Goal: Information Seeking & Learning: Learn about a topic

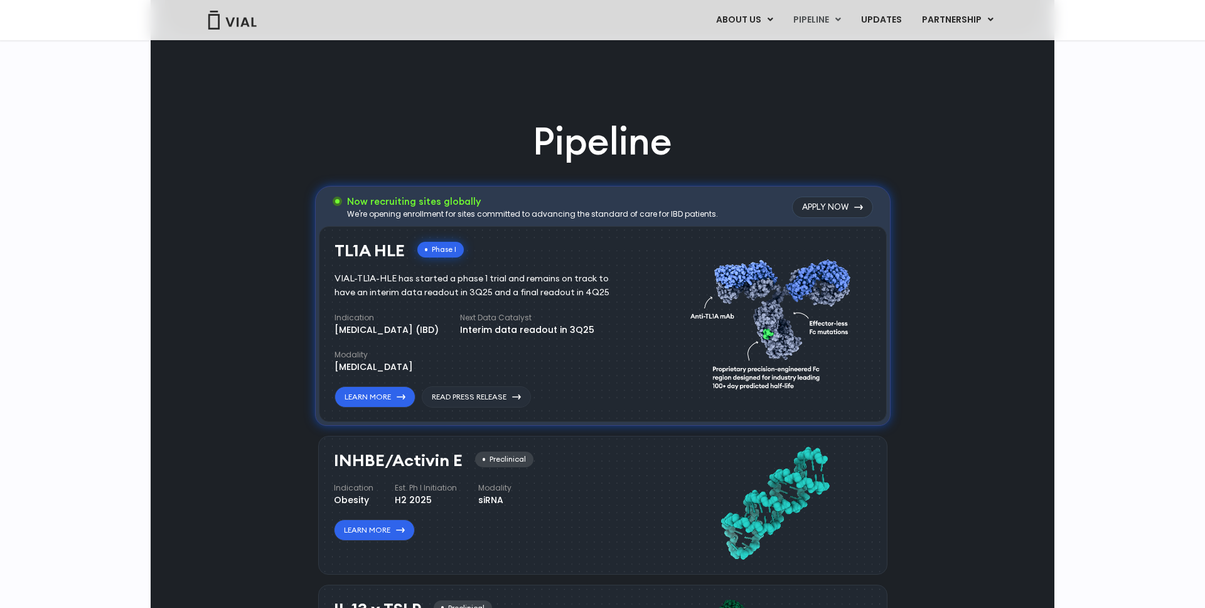
scroll to position [806, 0]
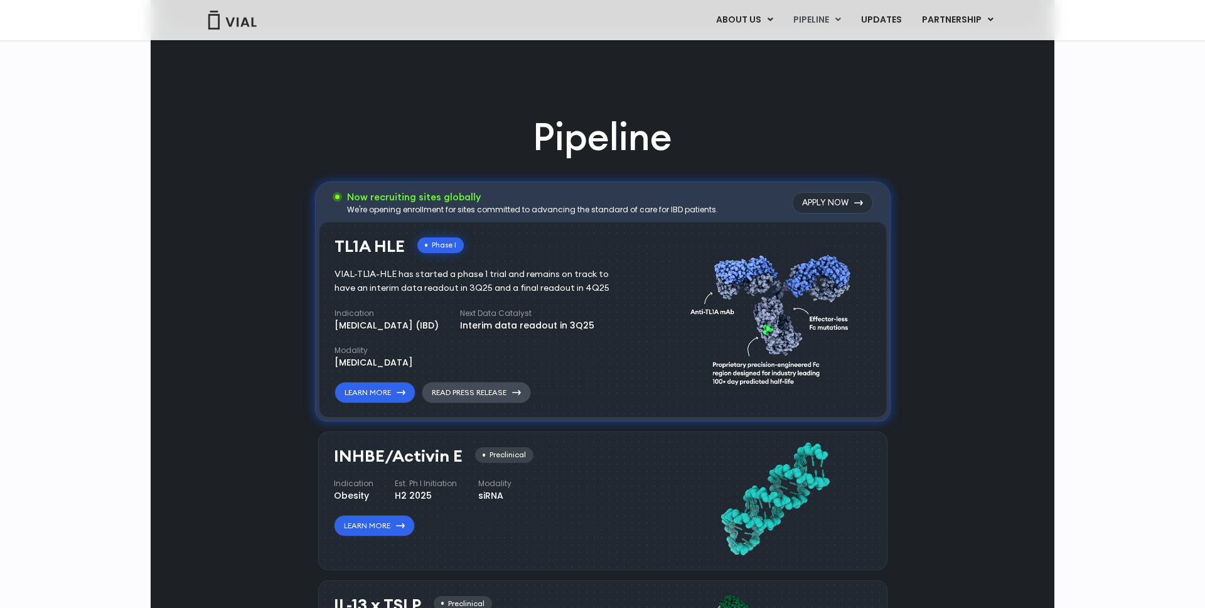
click at [476, 391] on link "Read Press Release" at bounding box center [476, 392] width 109 height 21
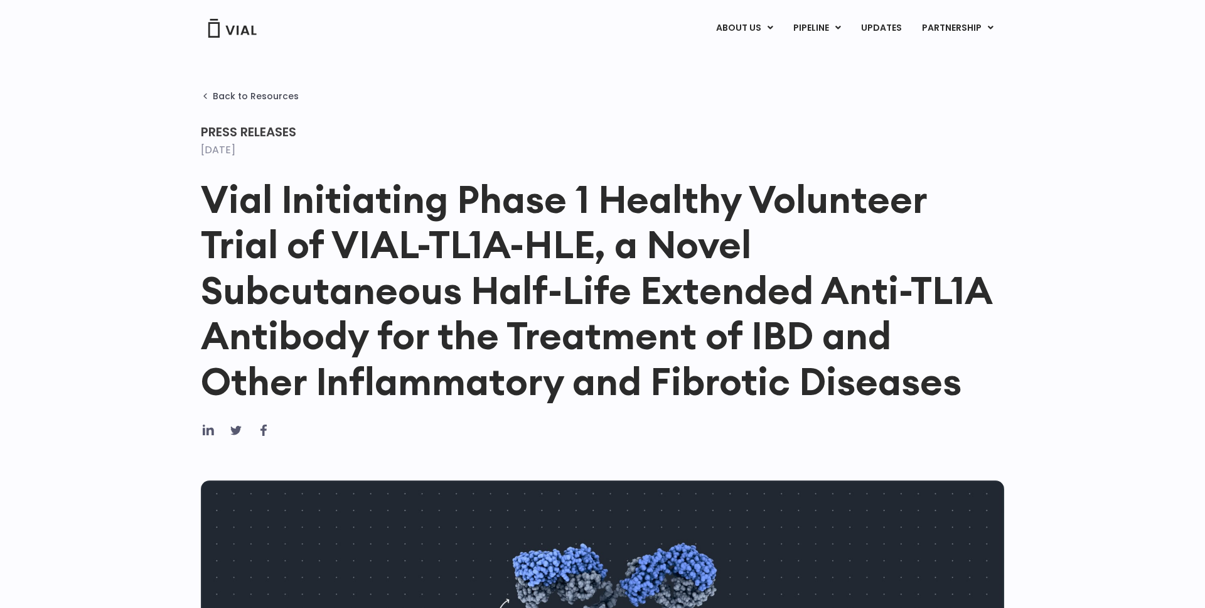
click at [638, 299] on h1 "Vial Initiating Phase 1 Healthy Volunteer Trial of VIAL-TL1A-HLE, a Novel Subcu…" at bounding box center [603, 289] width 804 height 227
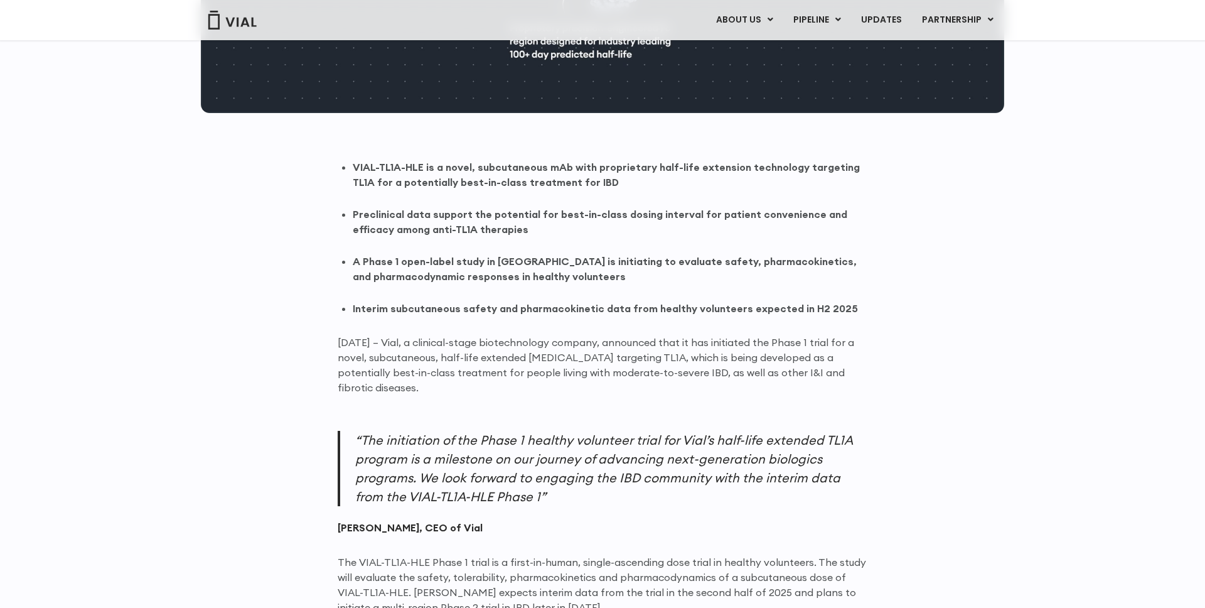
scroll to position [683, 0]
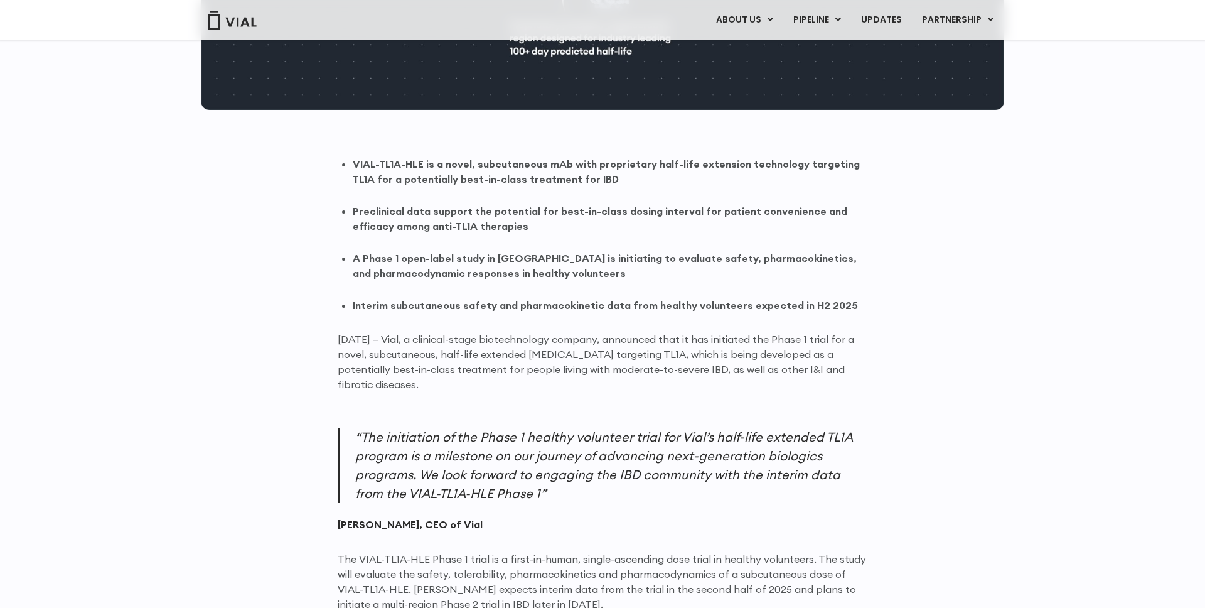
click at [638, 299] on strong "Interim subcutaneous safety and pharmacokinetic data from healthy volunteers ex…" at bounding box center [605, 305] width 505 height 13
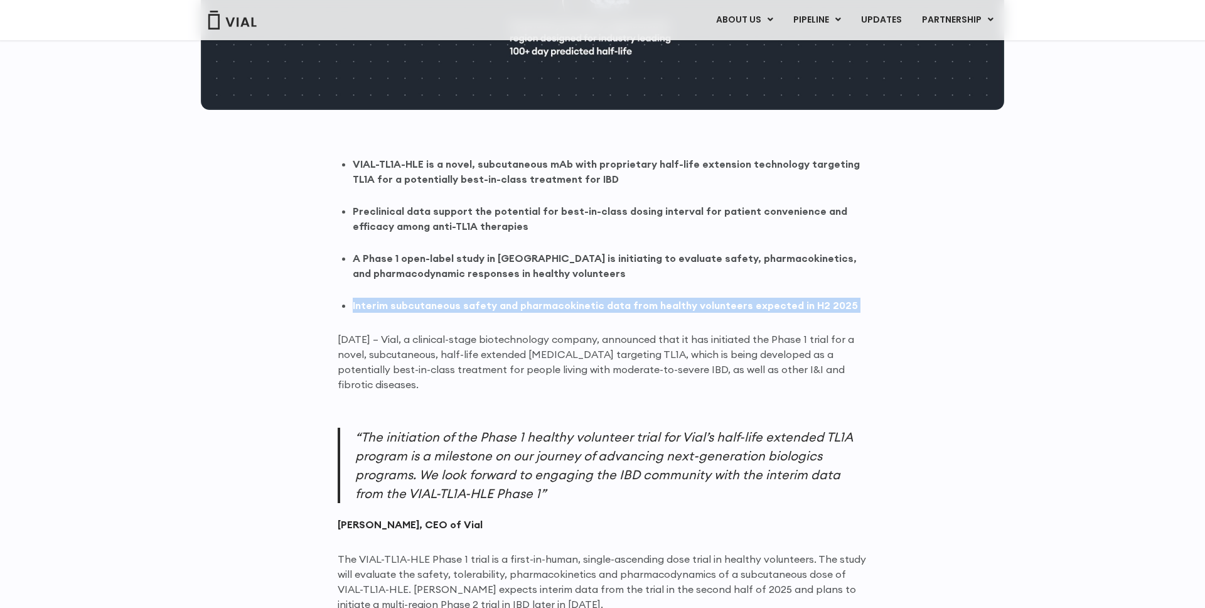
click at [638, 274] on li "A Phase 1 open-label study in Australia is initiating to evaluate safety, pharm…" at bounding box center [610, 265] width 515 height 30
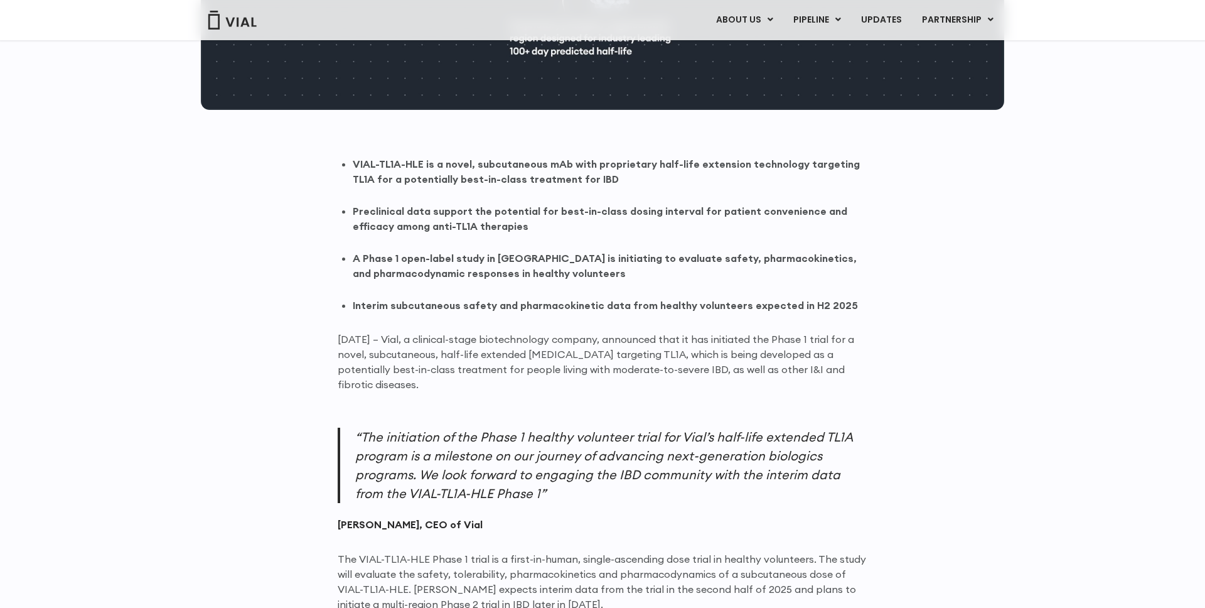
click at [638, 274] on li "A Phase 1 open-label study in Australia is initiating to evaluate safety, pharm…" at bounding box center [610, 265] width 515 height 30
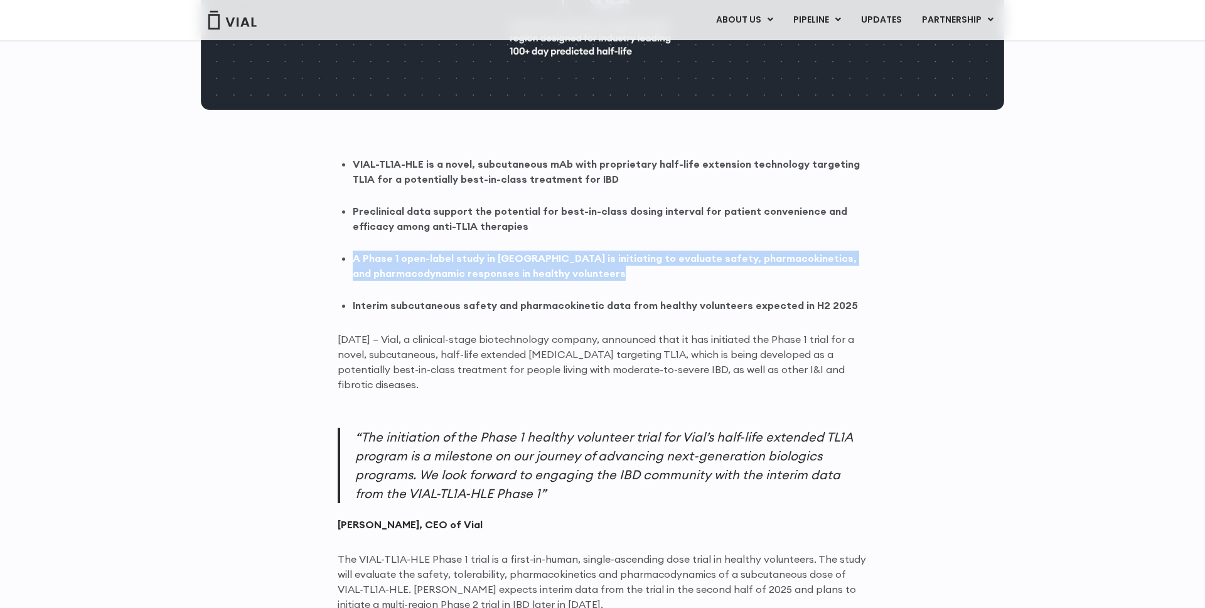
scroll to position [713, 0]
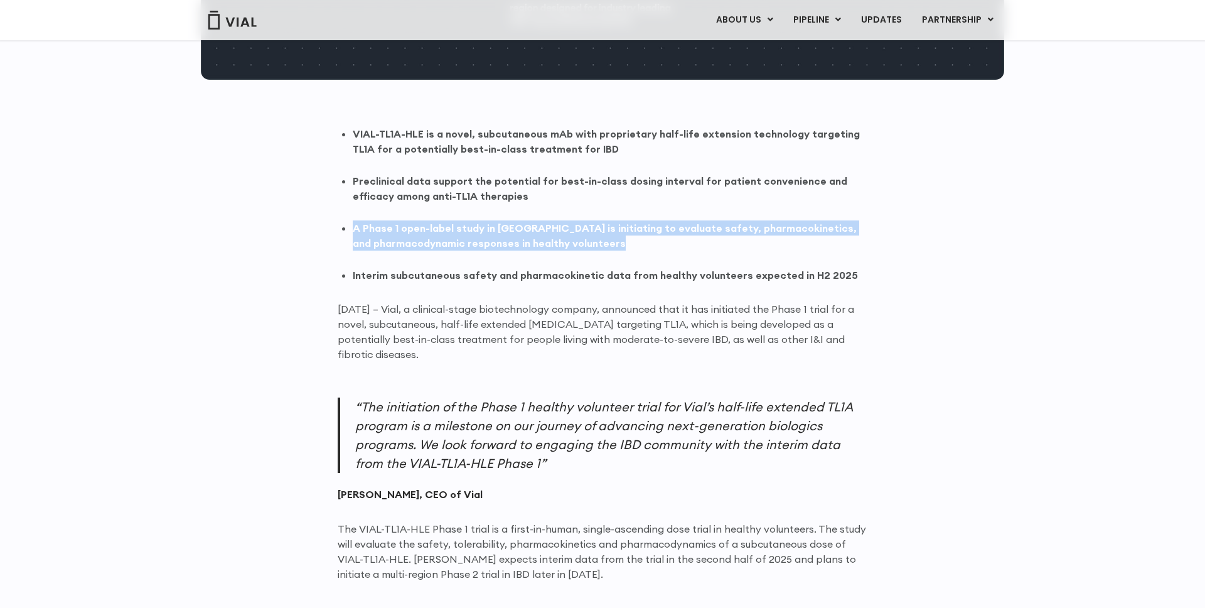
click at [638, 329] on p "June 13, 2025 – Vial, a clinical-stage biotechnology company, announced that it…" at bounding box center [603, 331] width 530 height 60
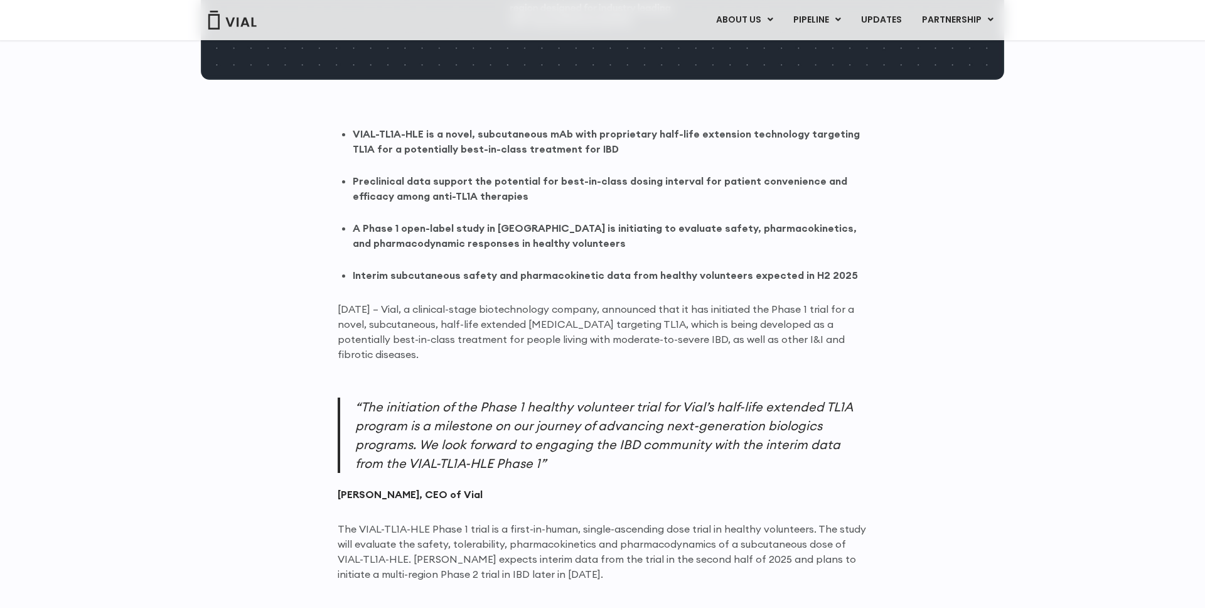
click at [638, 329] on p "June 13, 2025 – Vial, a clinical-stage biotechnology company, announced that it…" at bounding box center [603, 331] width 530 height 60
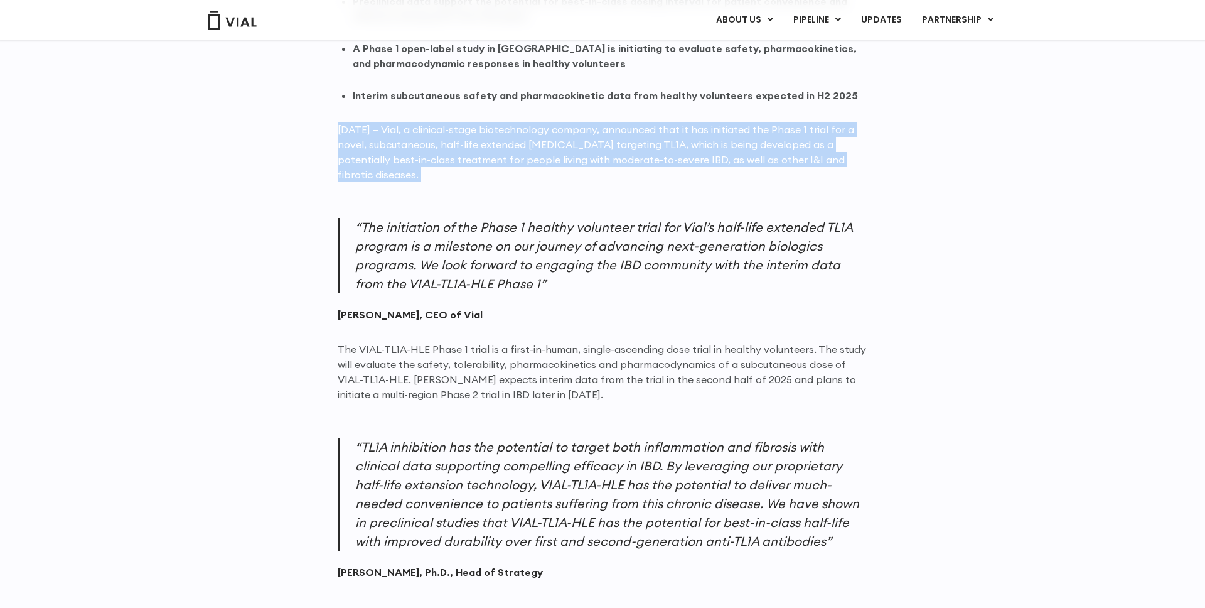
scroll to position [900, 0]
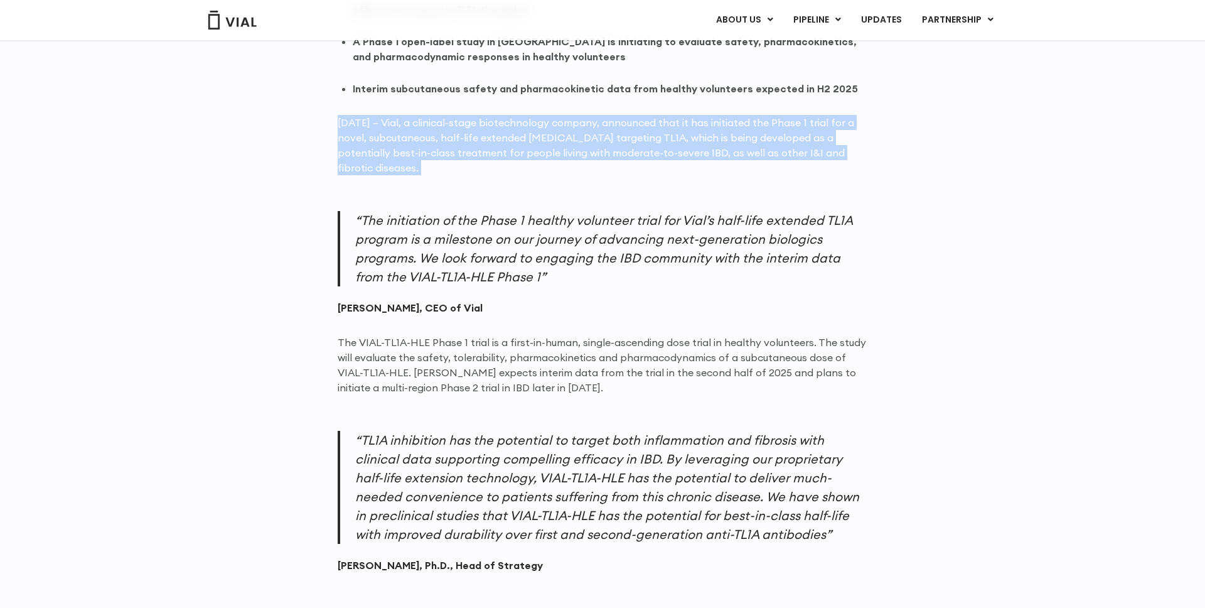
click at [632, 240] on p "“The initiation of the Phase 1 healthy volunteer trial for Vial’s half-life ext…" at bounding box center [603, 248] width 530 height 75
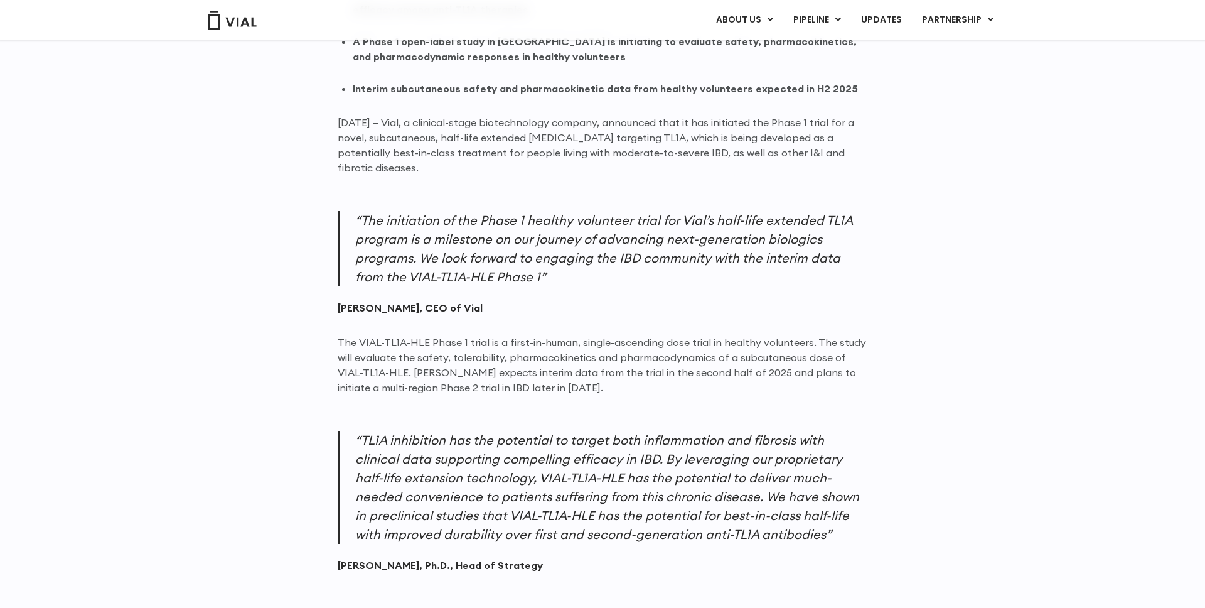
click at [632, 240] on p "“The initiation of the Phase 1 healthy volunteer trial for Vial’s half-life ext…" at bounding box center [603, 248] width 530 height 75
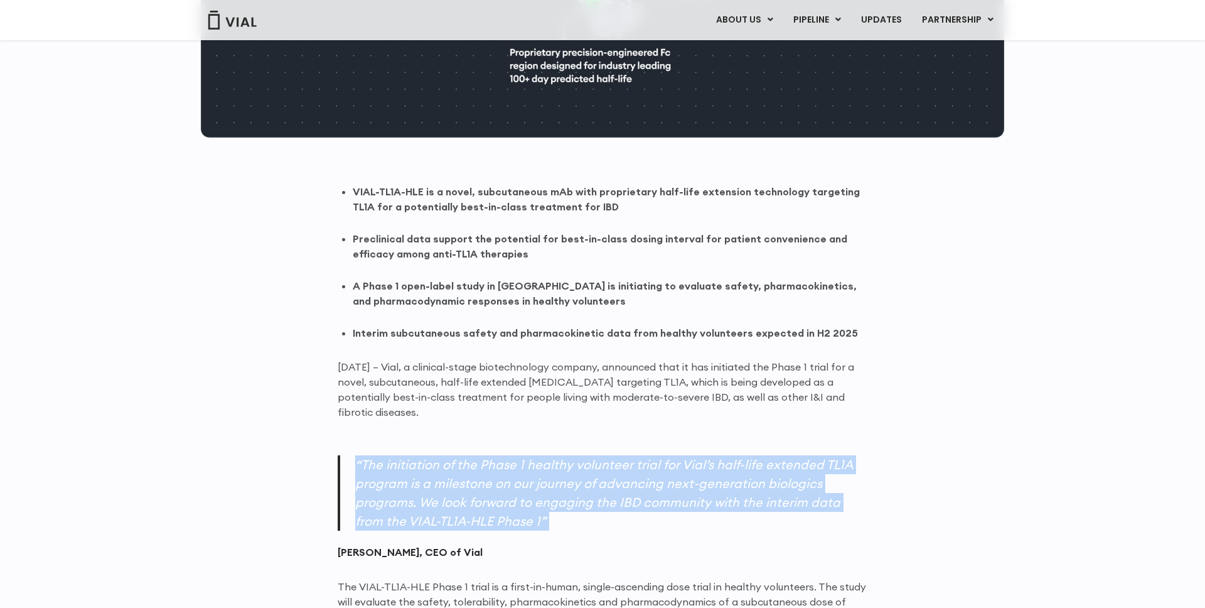
scroll to position [652, 0]
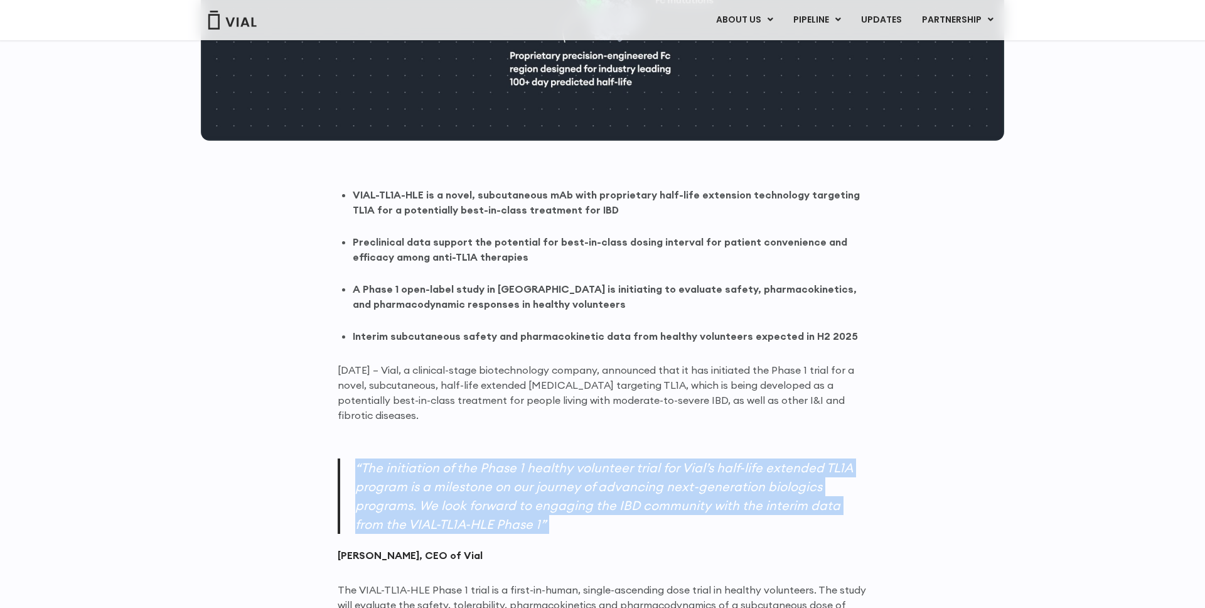
click at [573, 209] on strong "VIAL-TL1A-HLE is a novel, subcutaneous mAb with proprietary half-life extension…" at bounding box center [606, 202] width 507 height 28
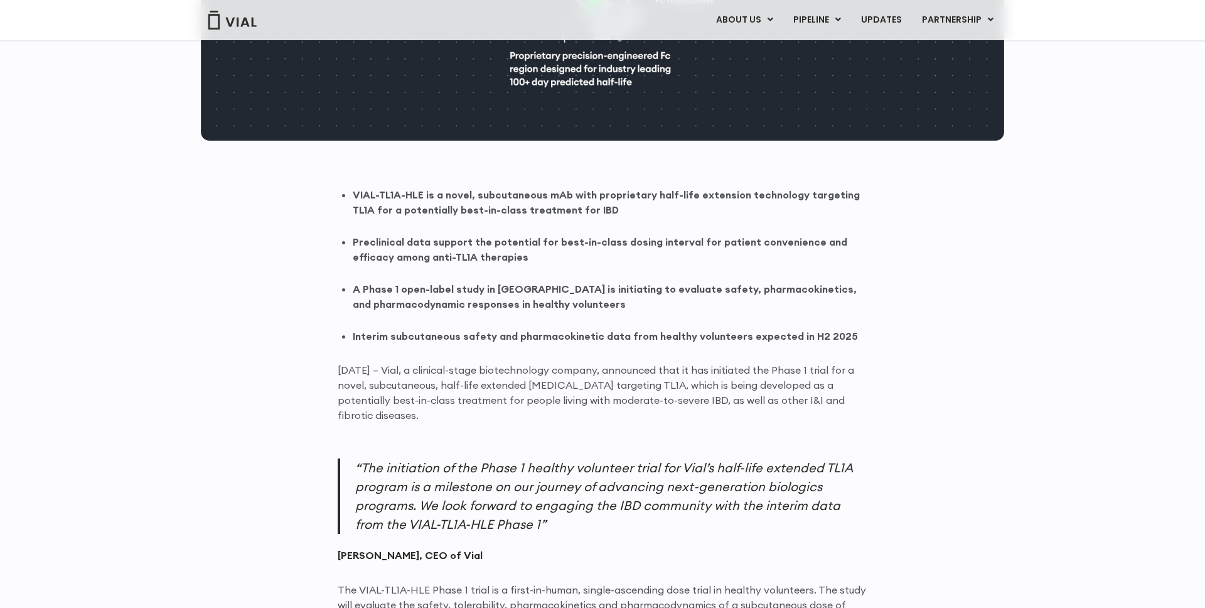
click at [573, 209] on strong "VIAL-TL1A-HLE is a novel, subcutaneous mAb with proprietary half-life extension…" at bounding box center [606, 202] width 507 height 28
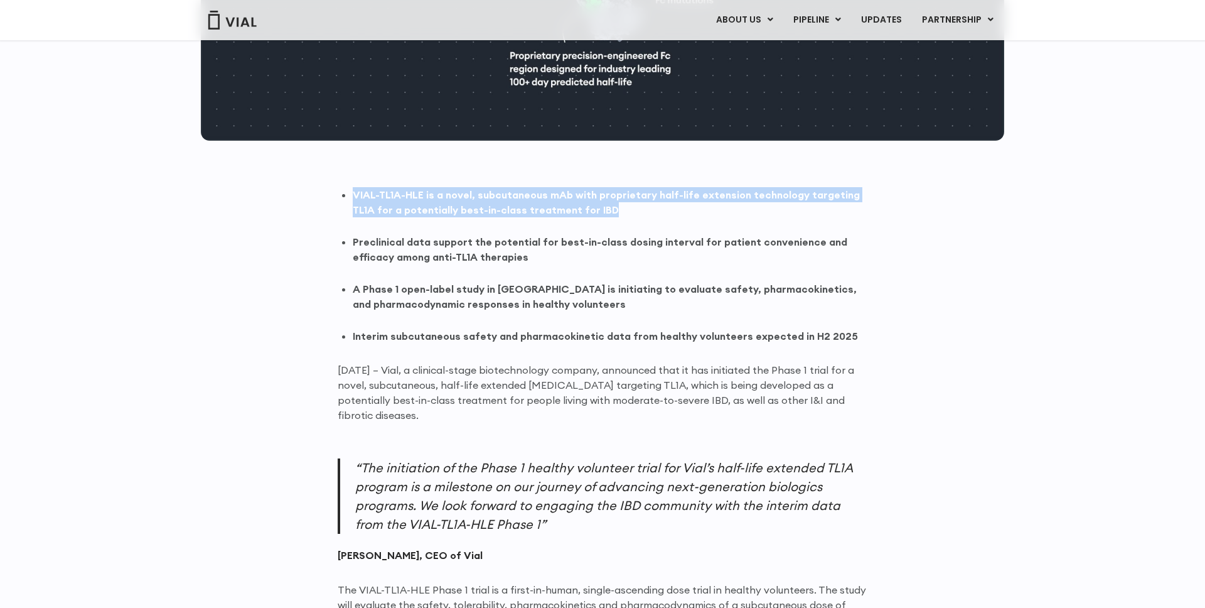
click at [451, 303] on strong "A Phase 1 open-label study in Australia is initiating to evaluate safety, pharm…" at bounding box center [605, 296] width 504 height 28
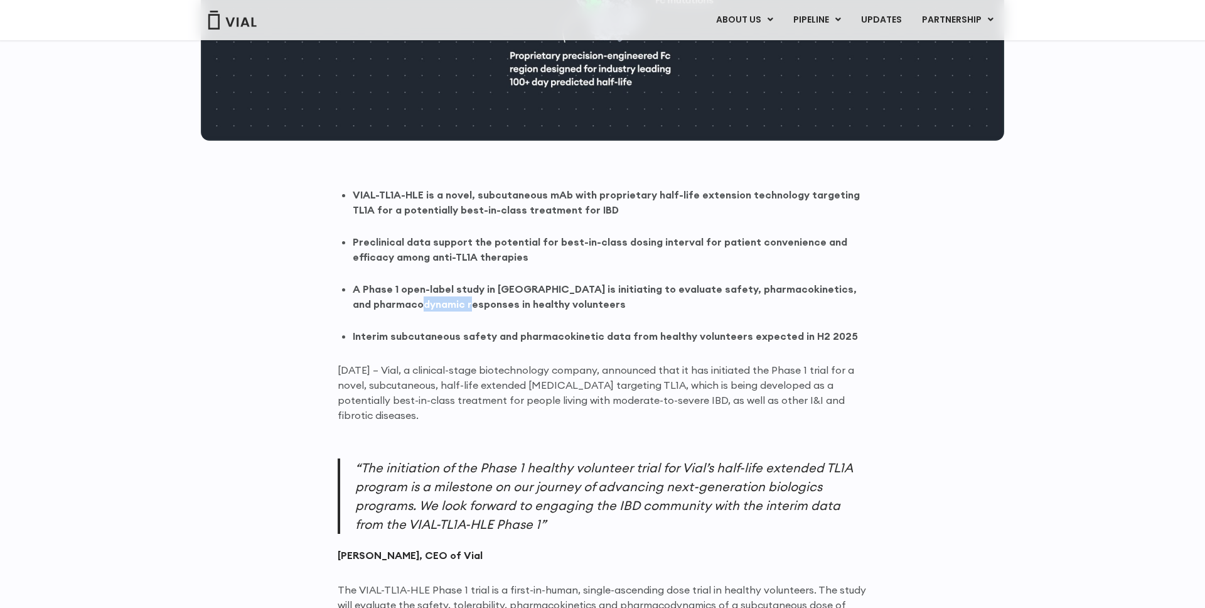
click at [451, 303] on strong "A Phase 1 open-label study in Australia is initiating to evaluate safety, pharm…" at bounding box center [605, 296] width 504 height 28
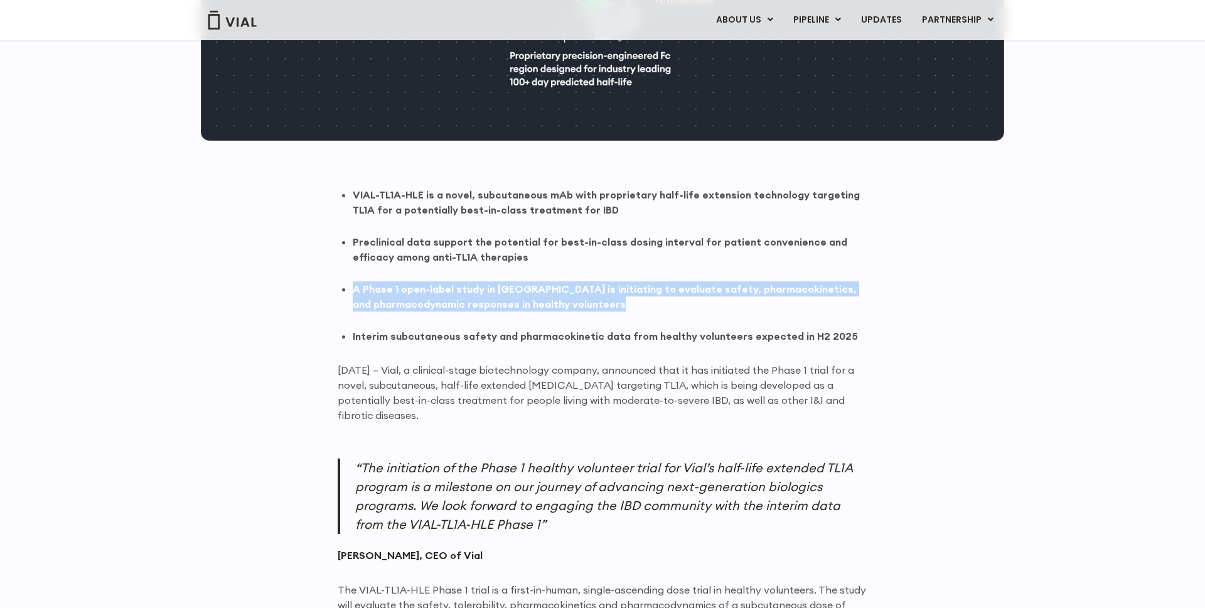
click at [464, 240] on strong "Preclinical data support the potential for best-in-class dosing interval for pa…" at bounding box center [600, 249] width 495 height 28
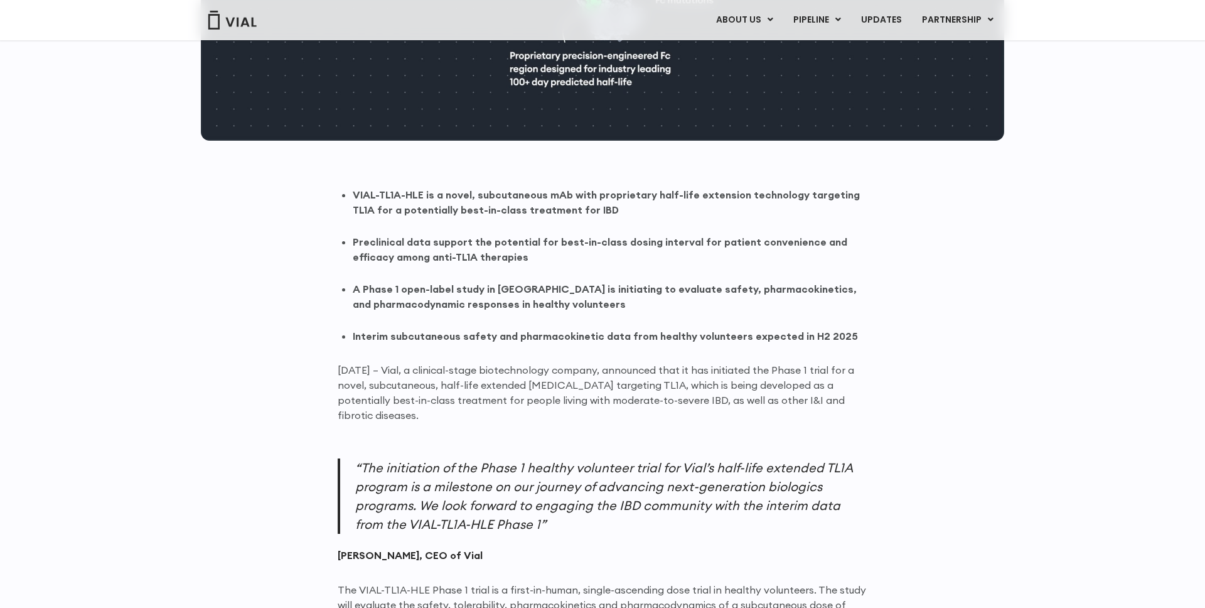
click at [464, 240] on strong "Preclinical data support the potential for best-in-class dosing interval for pa…" at bounding box center [600, 249] width 495 height 28
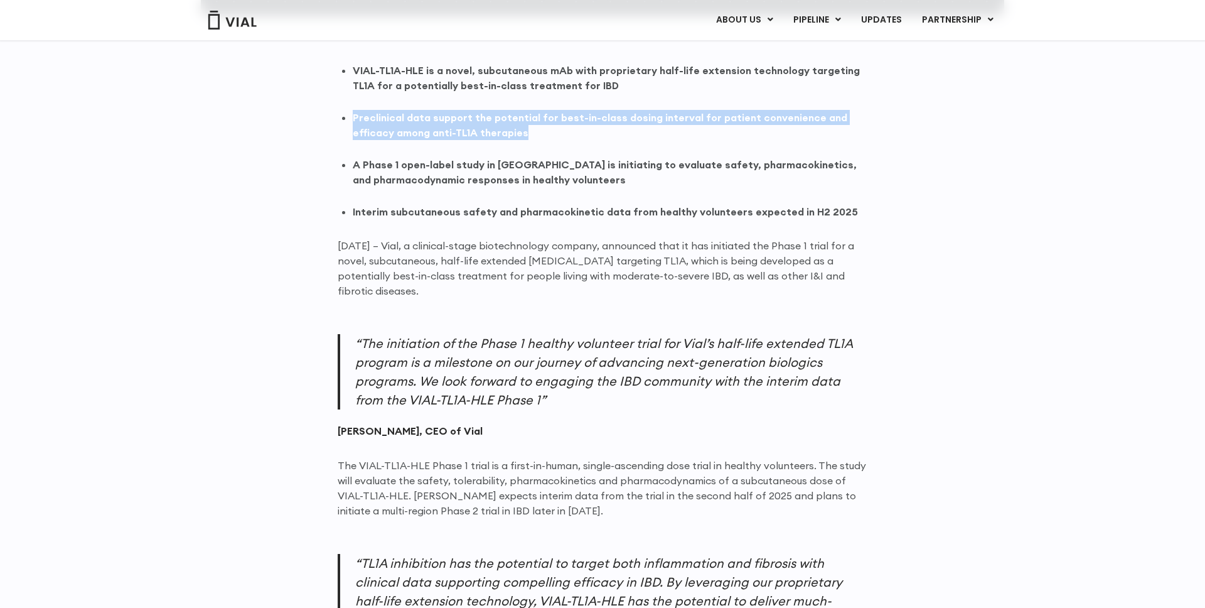
scroll to position [781, 0]
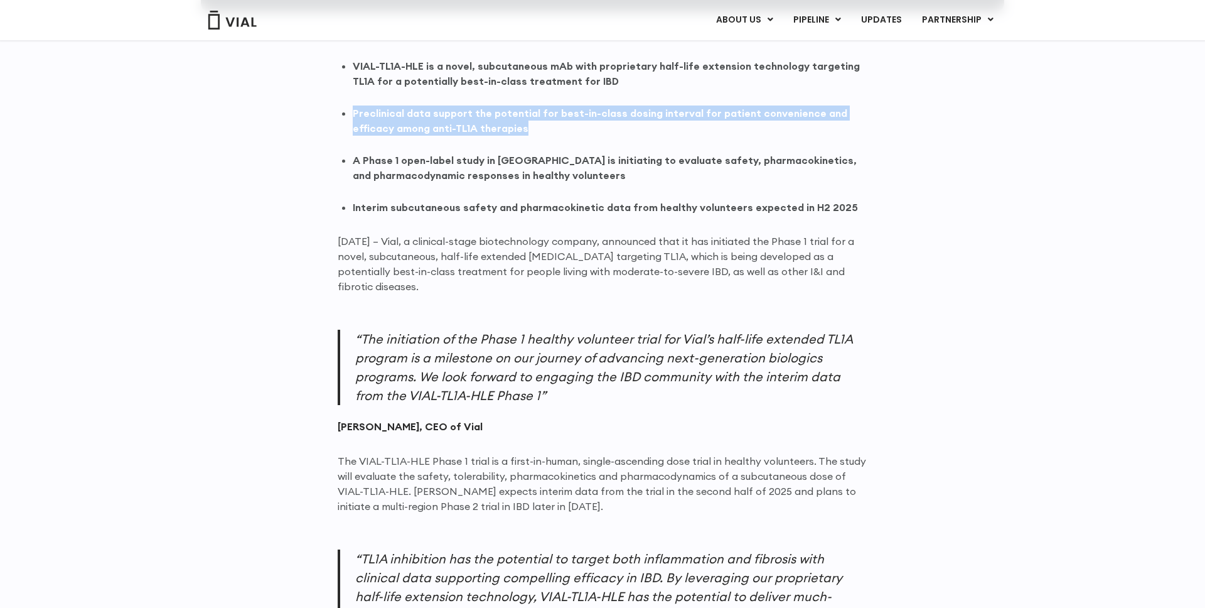
click at [460, 163] on strong "A Phase 1 open-label study in Australia is initiating to evaluate safety, pharm…" at bounding box center [605, 168] width 504 height 28
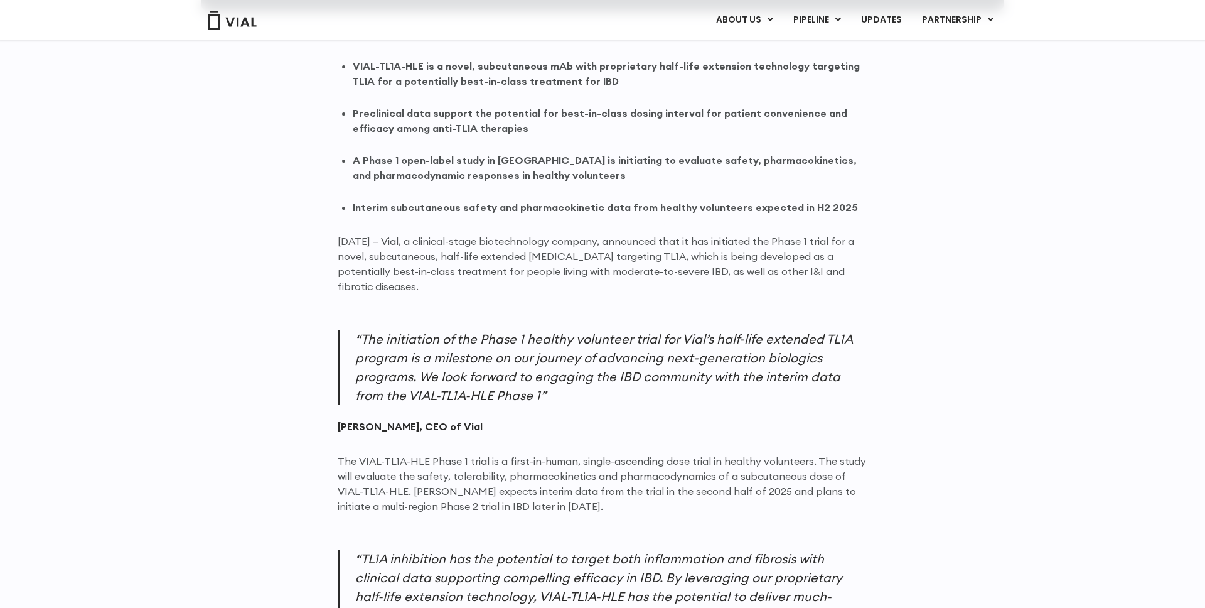
click at [460, 163] on strong "A Phase 1 open-label study in Australia is initiating to evaluate safety, pharm…" at bounding box center [605, 168] width 504 height 28
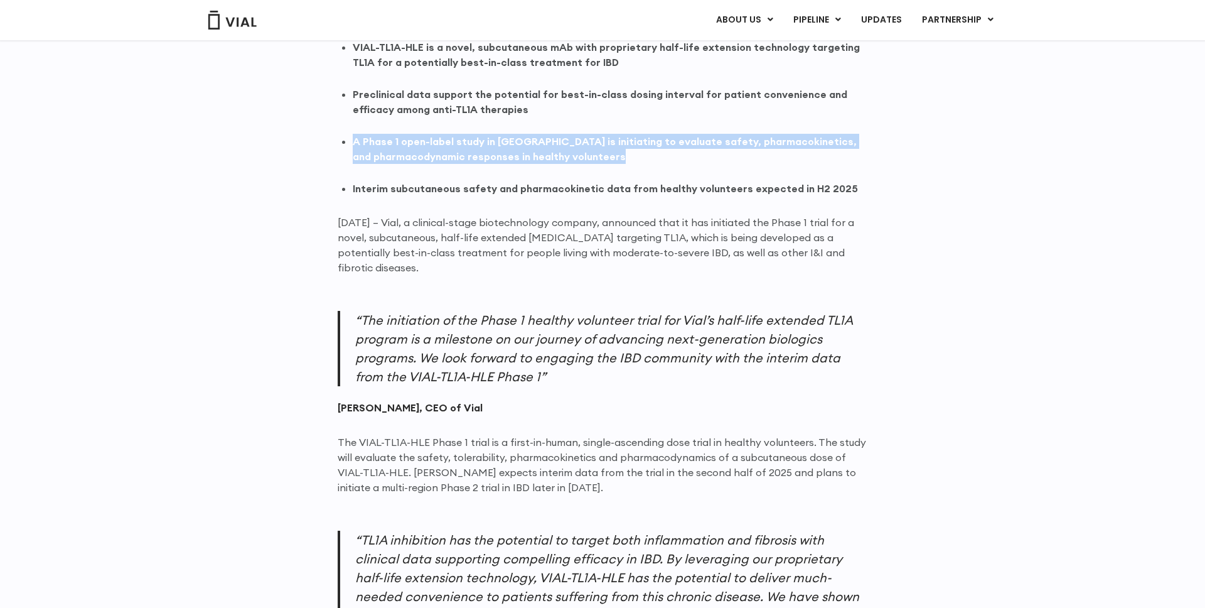
scroll to position [801, 0]
click at [466, 151] on strong "A Phase 1 open-label study in Australia is initiating to evaluate safety, pharm…" at bounding box center [605, 148] width 504 height 28
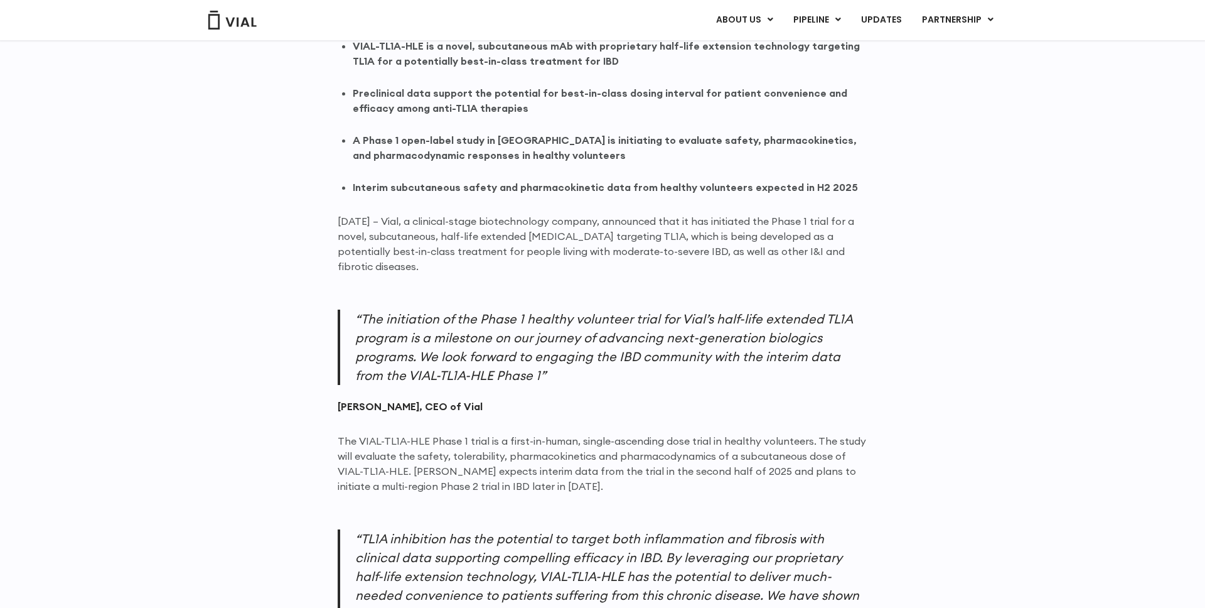
click at [466, 151] on strong "A Phase 1 open-label study in Australia is initiating to evaluate safety, pharm…" at bounding box center [605, 148] width 504 height 28
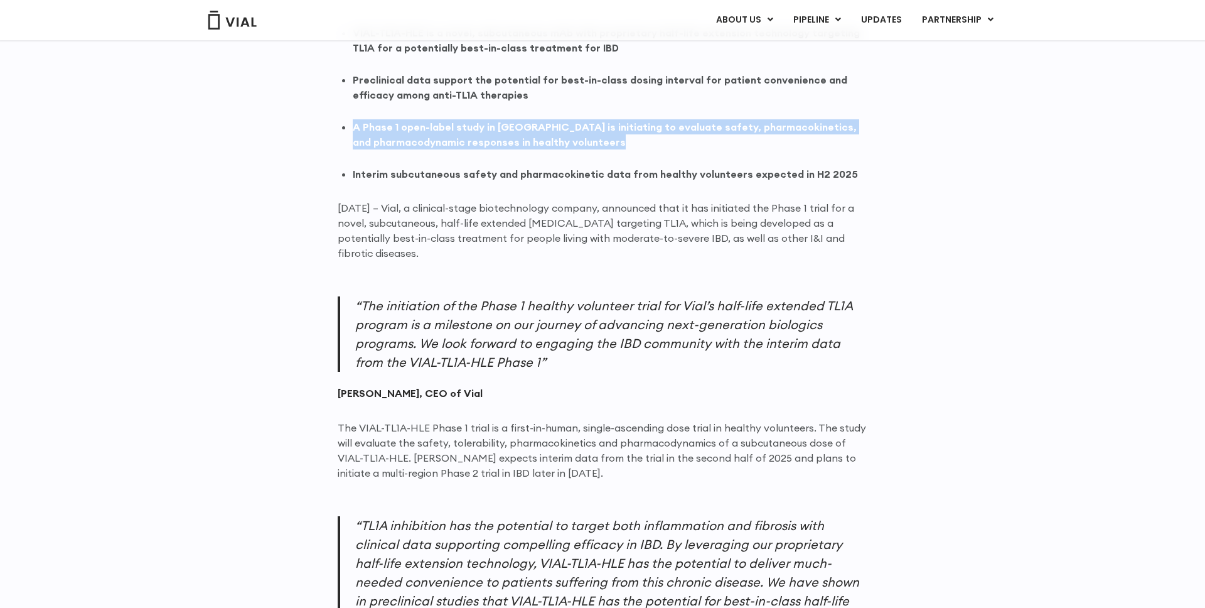
scroll to position [815, 0]
click at [469, 171] on strong "Interim subcutaneous safety and pharmacokinetic data from healthy volunteers ex…" at bounding box center [605, 173] width 505 height 13
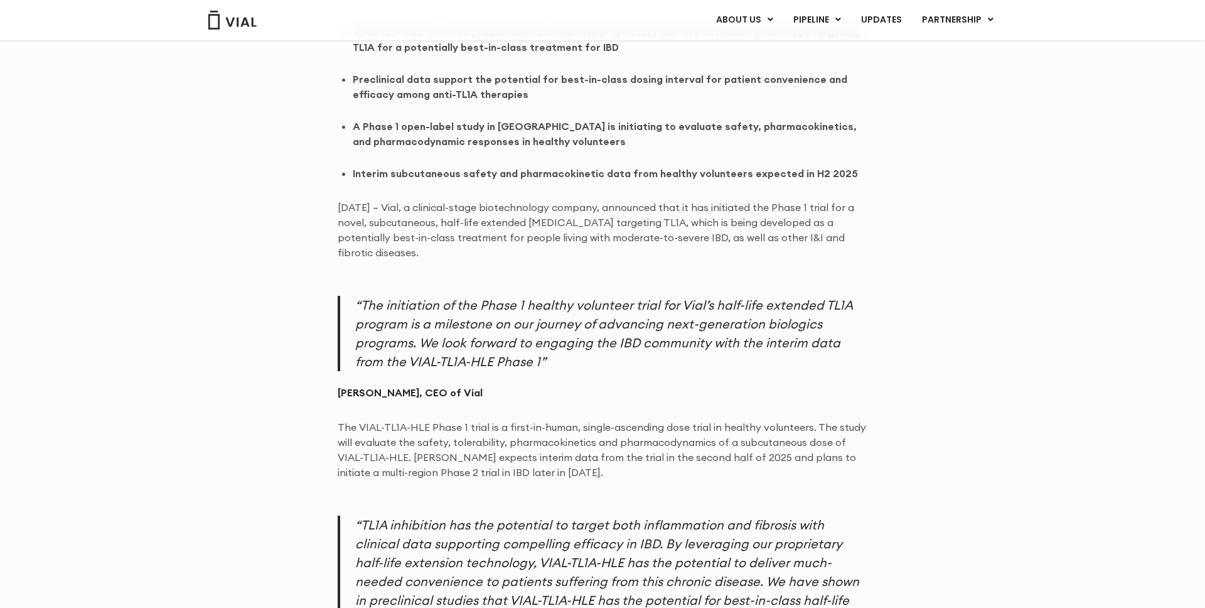
click at [469, 171] on strong "Interim subcutaneous safety and pharmacokinetic data from healthy volunteers ex…" at bounding box center [605, 173] width 505 height 13
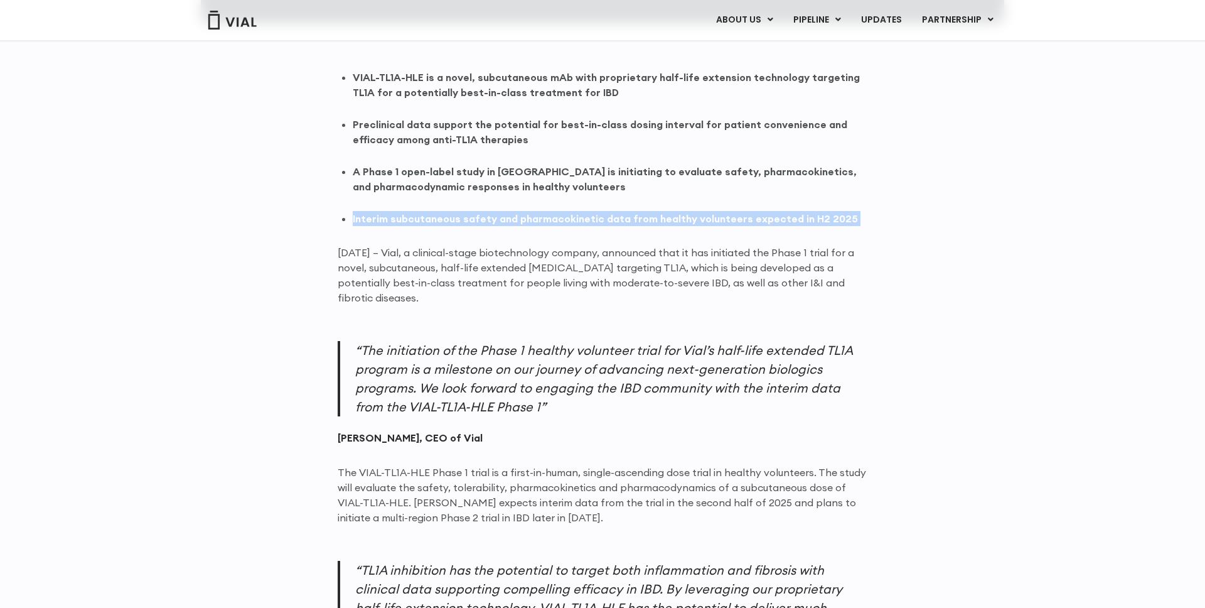
scroll to position [785, 0]
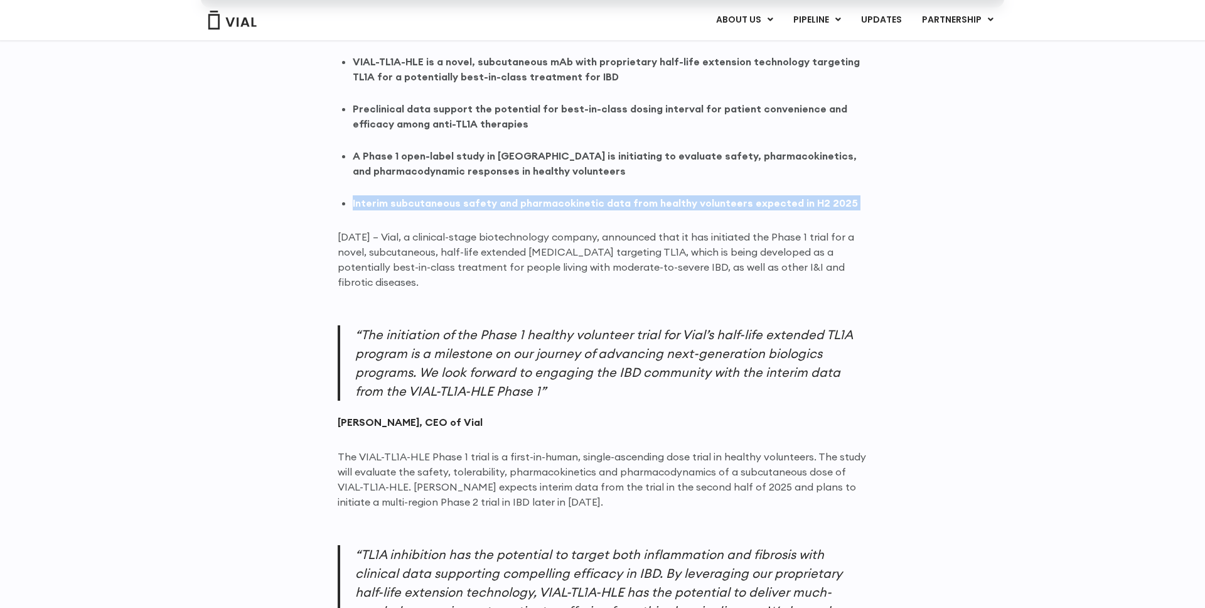
click at [471, 203] on strong "Interim subcutaneous safety and pharmacokinetic data from healthy volunteers ex…" at bounding box center [605, 202] width 505 height 13
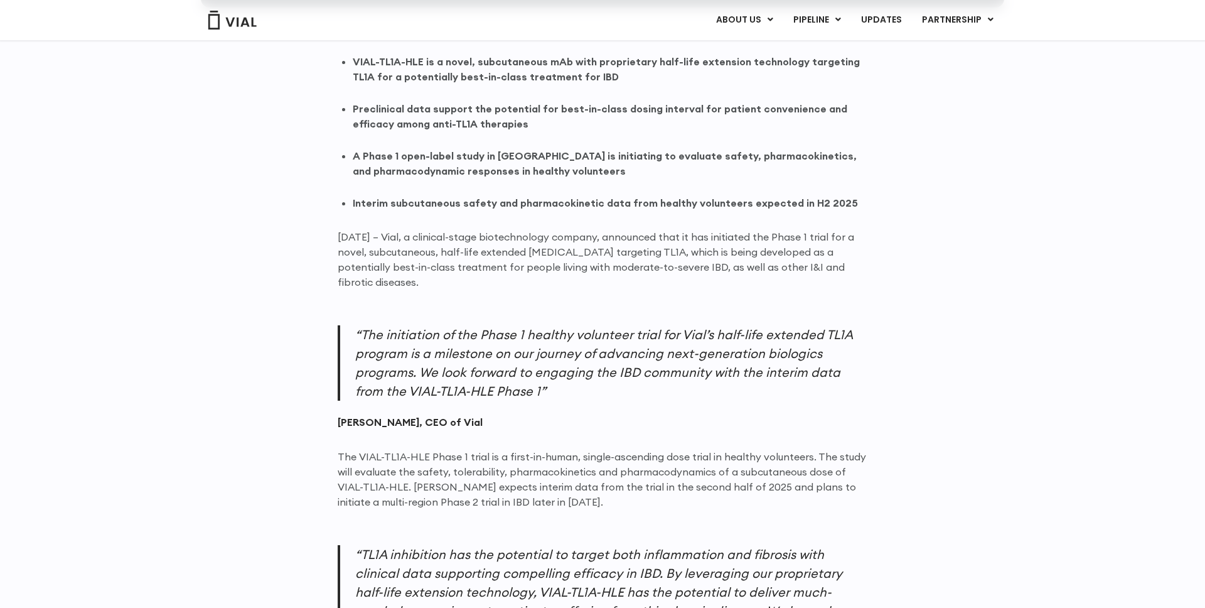
click at [471, 203] on strong "Interim subcutaneous safety and pharmacokinetic data from healthy volunteers ex…" at bounding box center [605, 202] width 505 height 13
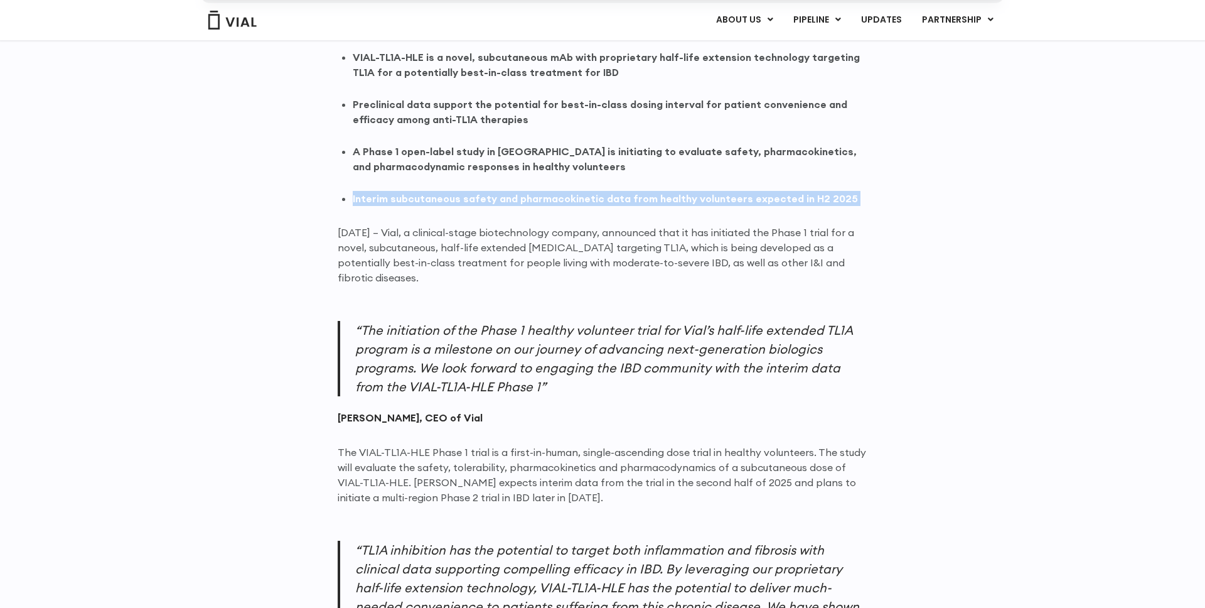
scroll to position [839, 0]
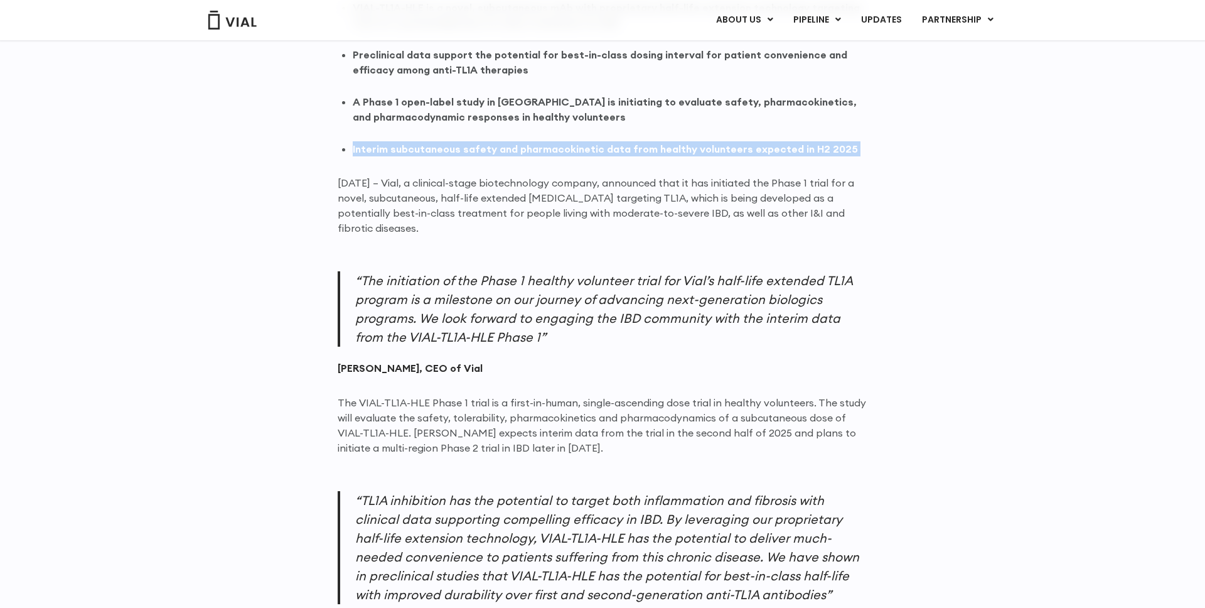
click at [478, 218] on p "June 13, 2025 – Vial, a clinical-stage biotechnology company, announced that it…" at bounding box center [603, 205] width 530 height 60
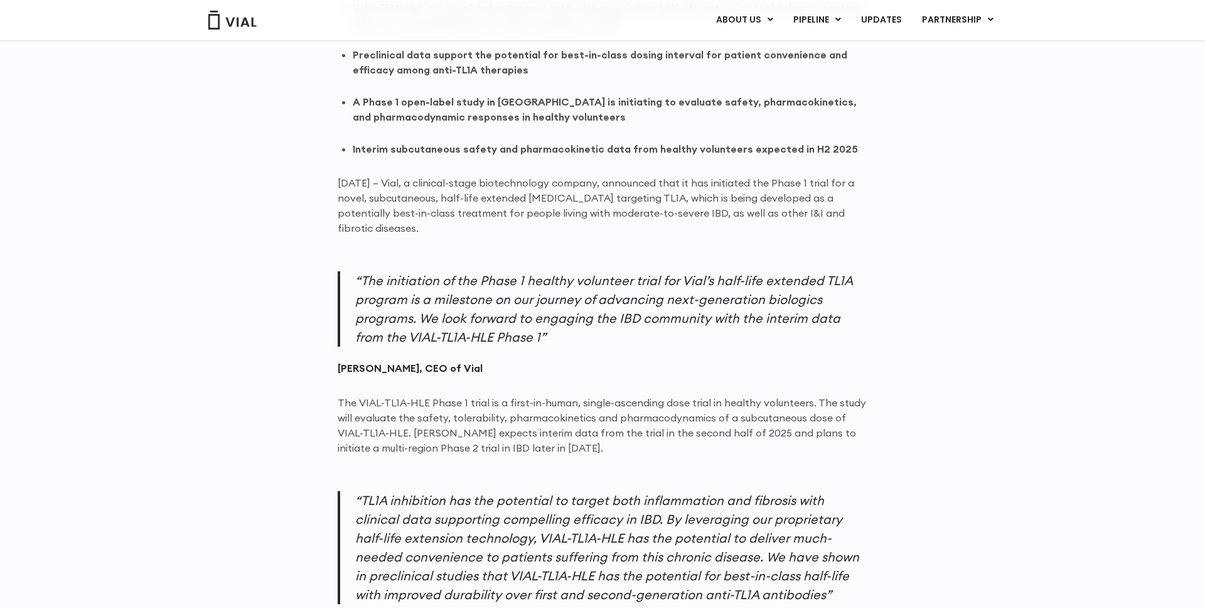
click at [478, 218] on p "June 13, 2025 – Vial, a clinical-stage biotechnology company, announced that it…" at bounding box center [603, 205] width 530 height 60
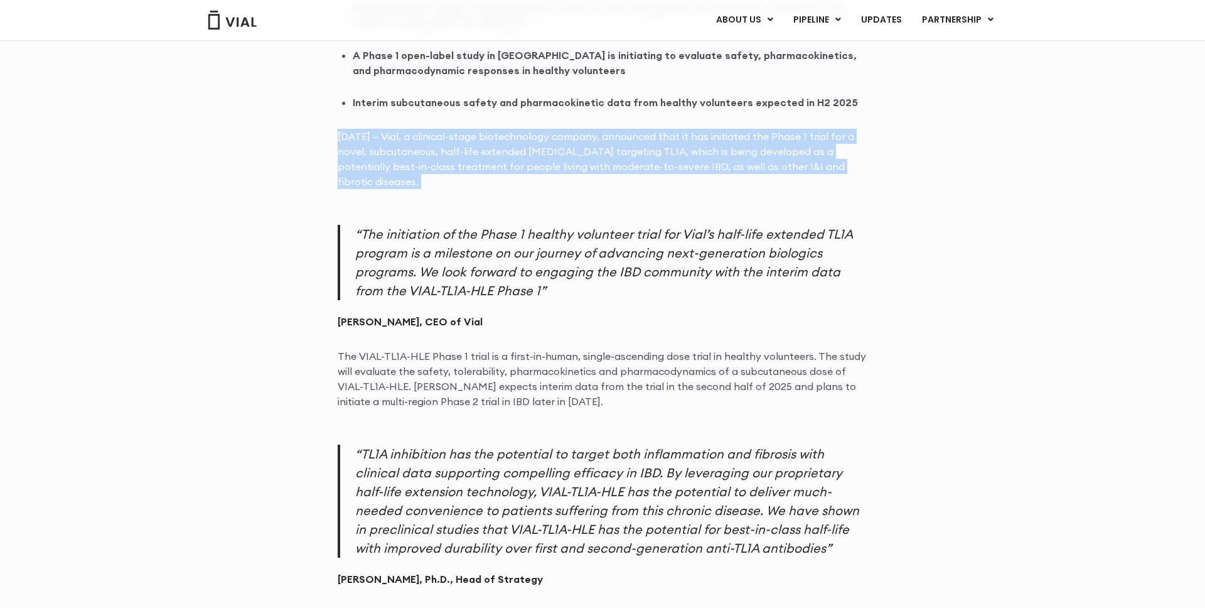
scroll to position [916, 0]
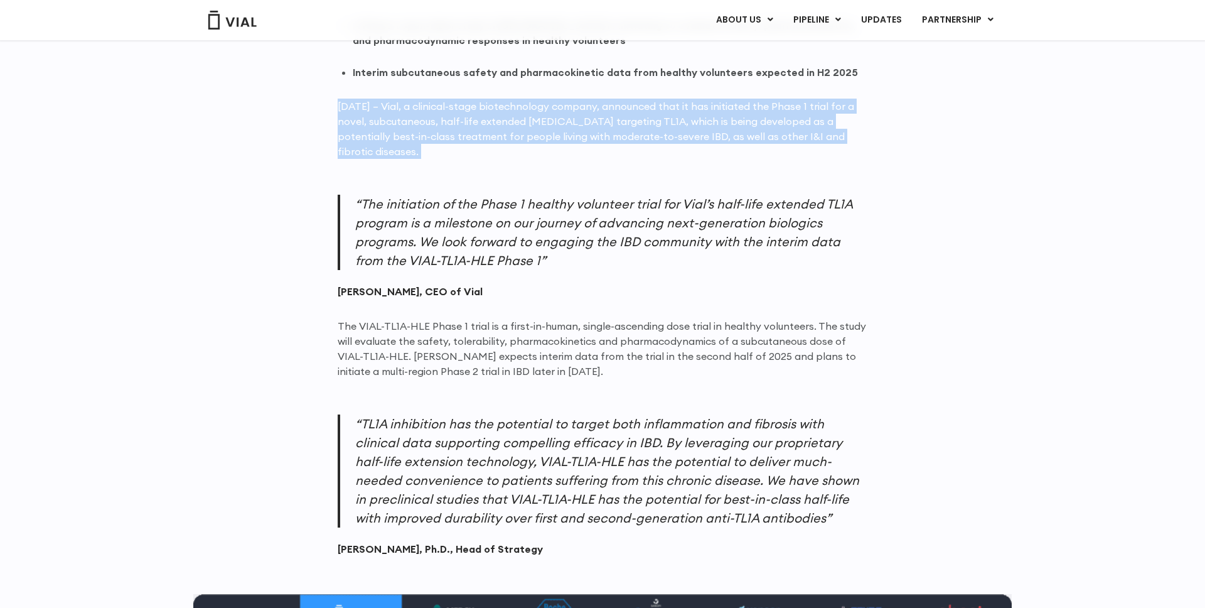
click at [496, 250] on p "“The initiation of the Phase 1 healthy volunteer trial for Vial’s half-life ext…" at bounding box center [603, 232] width 530 height 75
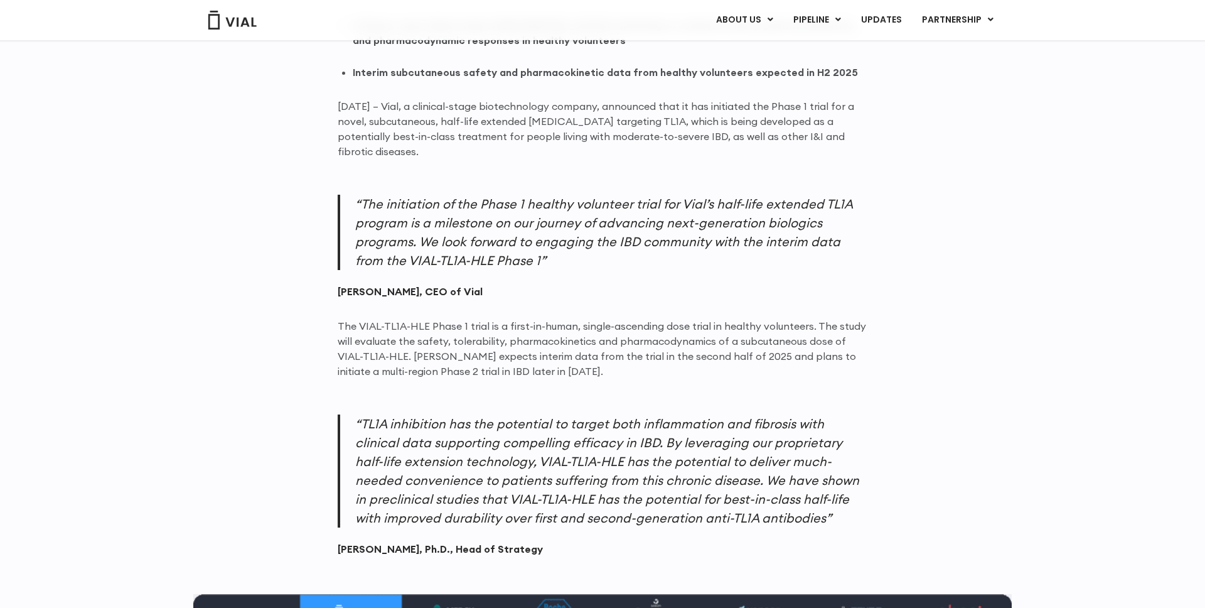
click at [496, 250] on p "“The initiation of the Phase 1 healthy volunteer trial for Vial’s half-life ext…" at bounding box center [603, 232] width 530 height 75
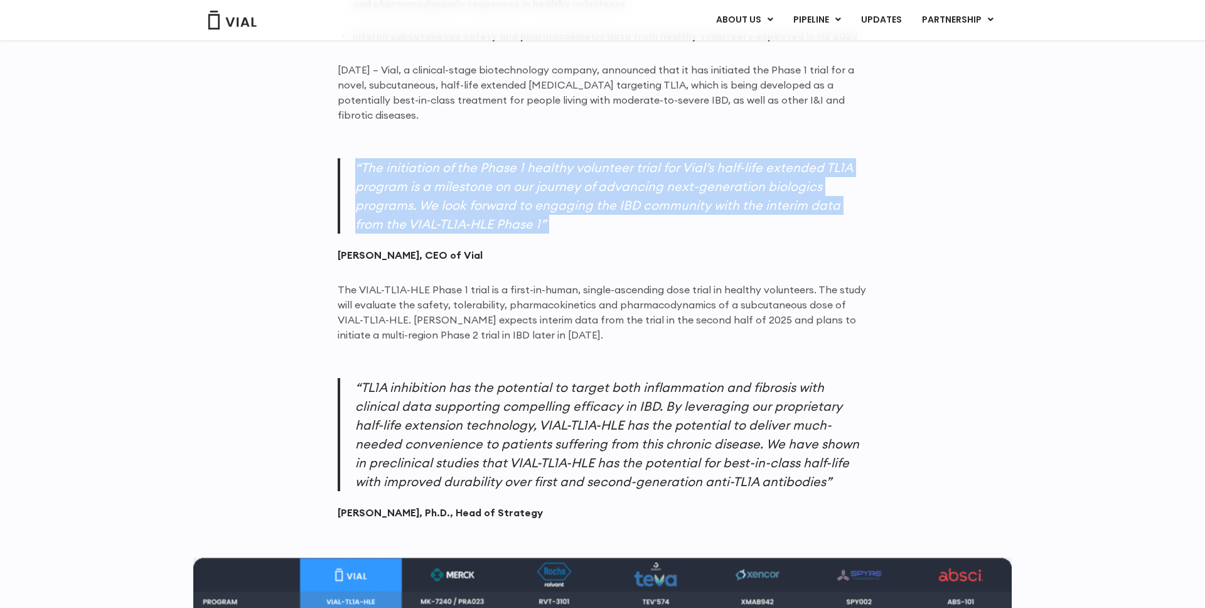
scroll to position [953, 0]
click at [501, 296] on p "The VIAL-TL1A-HLE Phase 1 trial is a first-in-human, single-ascending dose tria…" at bounding box center [603, 311] width 530 height 60
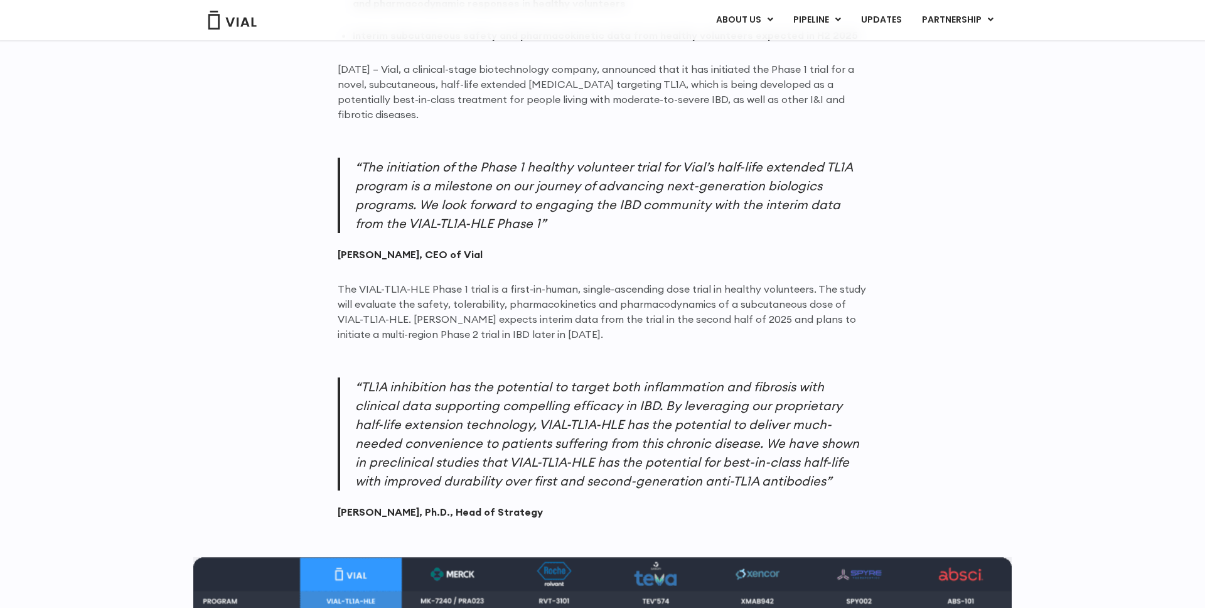
click at [501, 296] on p "The VIAL-TL1A-HLE Phase 1 trial is a first-in-human, single-ascending dose tria…" at bounding box center [603, 311] width 530 height 60
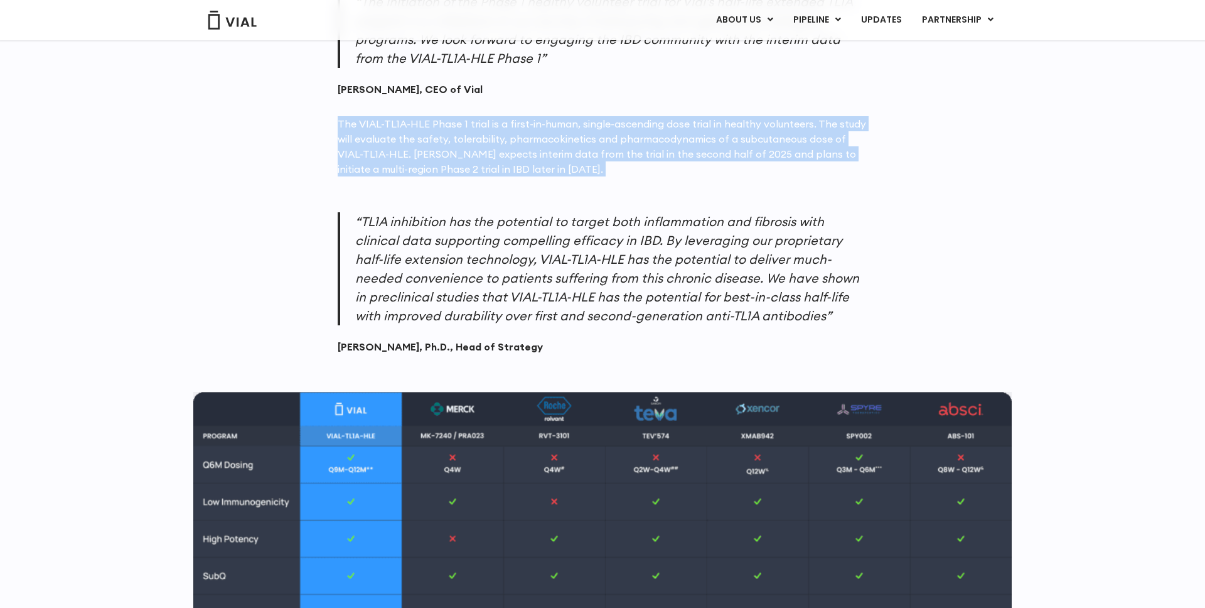
scroll to position [1122, 0]
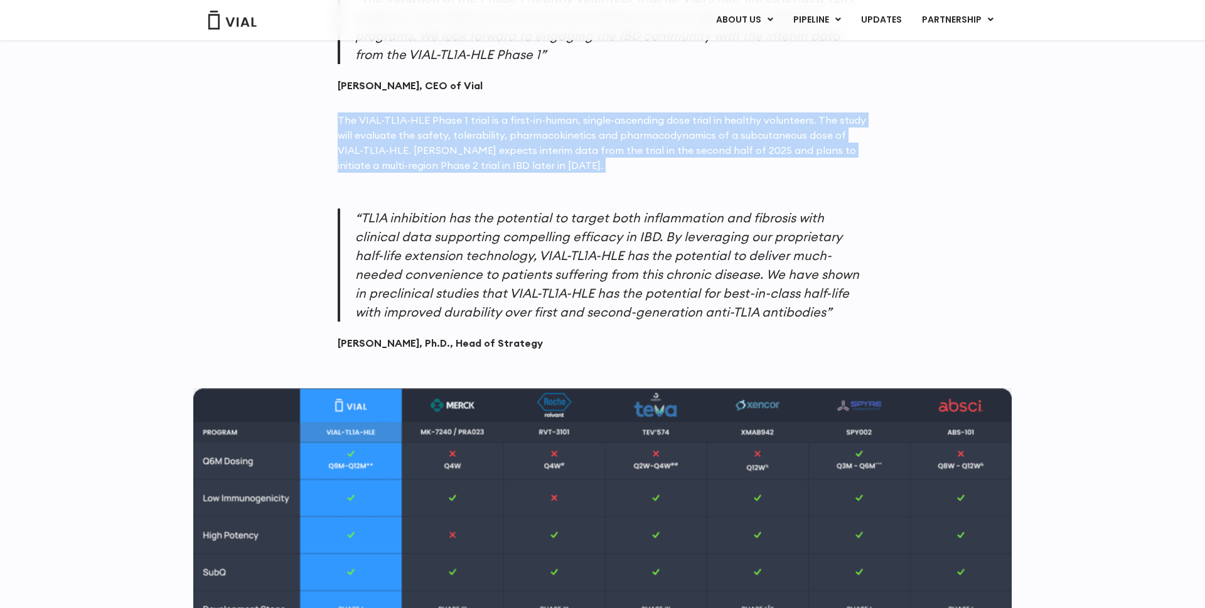
click at [500, 255] on p "“TL1A inhibition has the potential to target both inflammation and fibrosis wit…" at bounding box center [603, 264] width 530 height 113
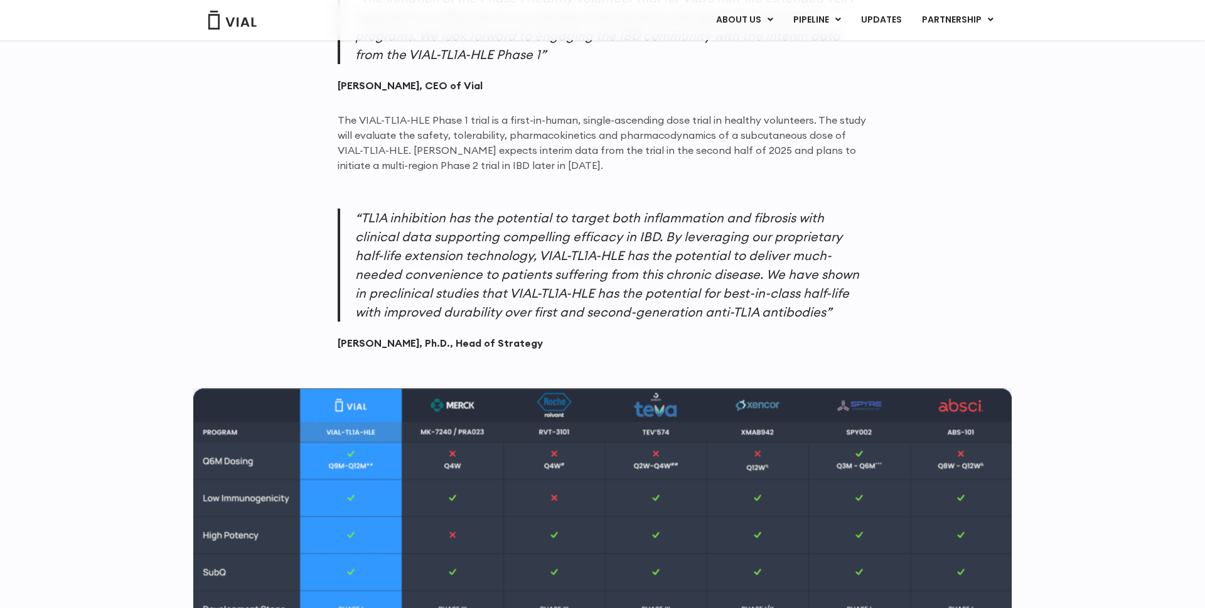
click at [500, 255] on p "“TL1A inhibition has the potential to target both inflammation and fibrosis wit…" at bounding box center [603, 264] width 530 height 113
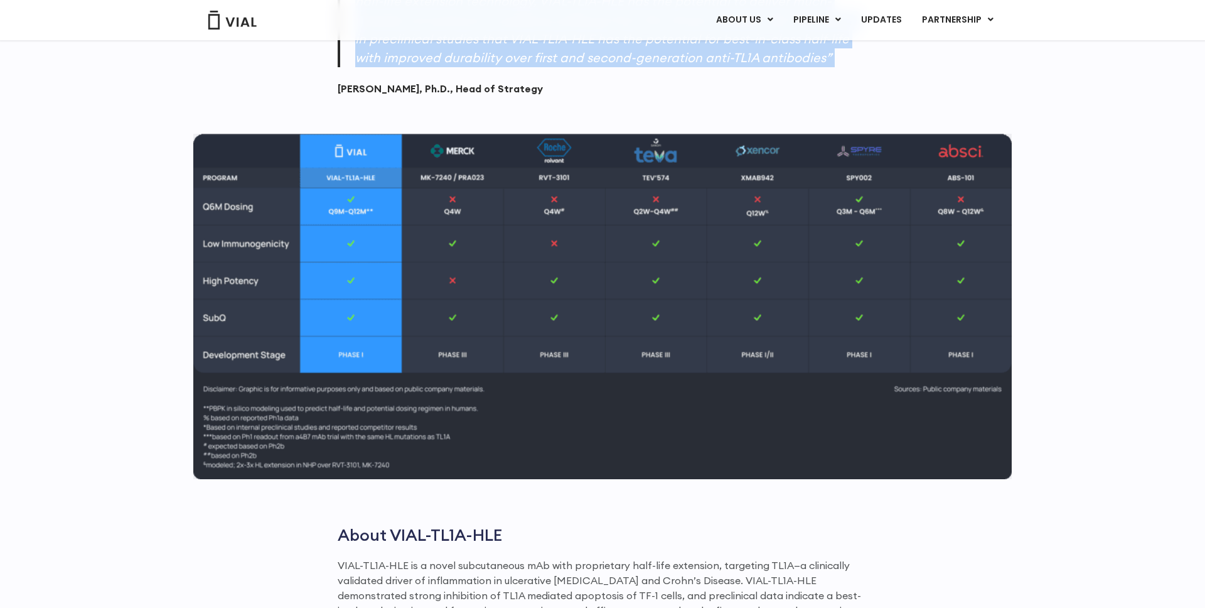
scroll to position [1367, 0]
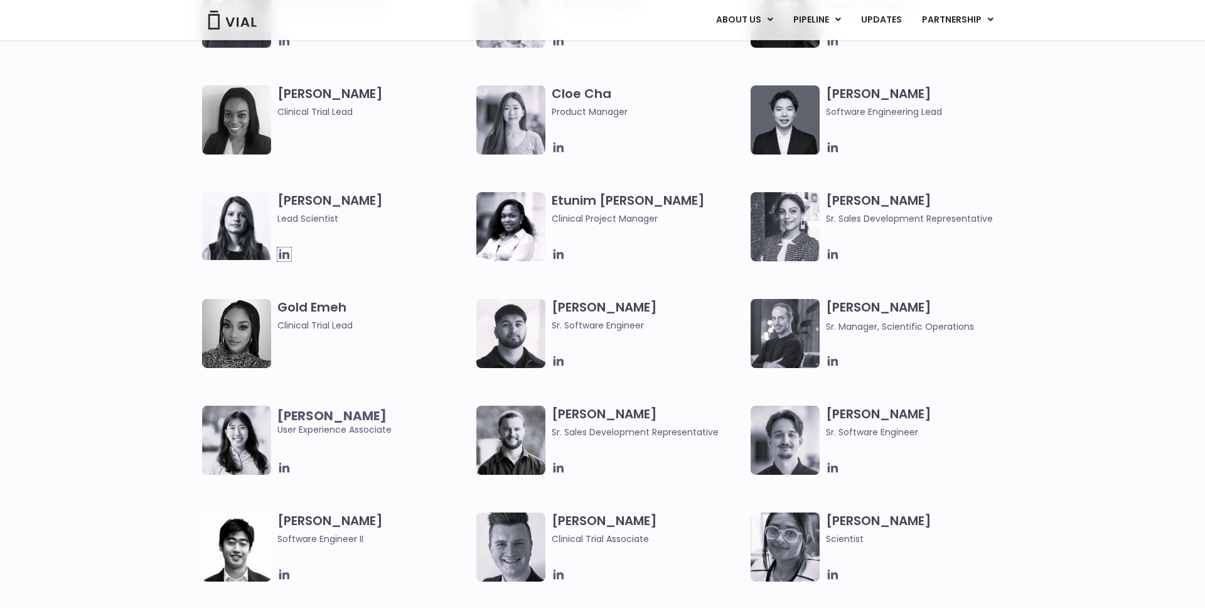
scroll to position [1064, 0]
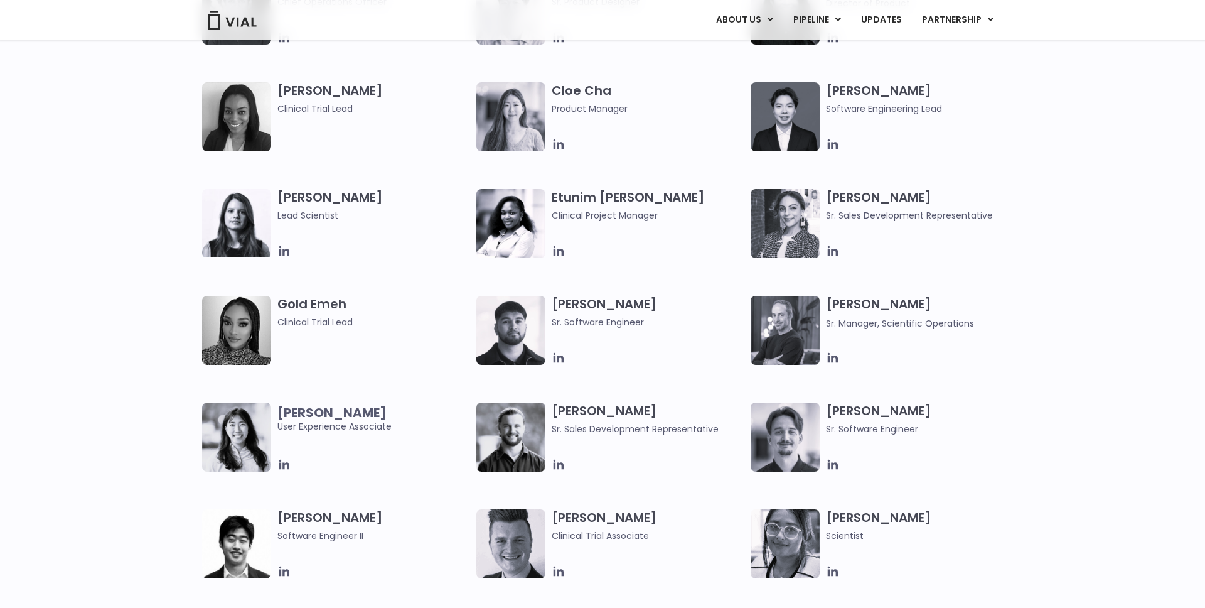
click at [312, 305] on h3 "Gold Emeh Clinical Trial Lead" at bounding box center [373, 312] width 193 height 33
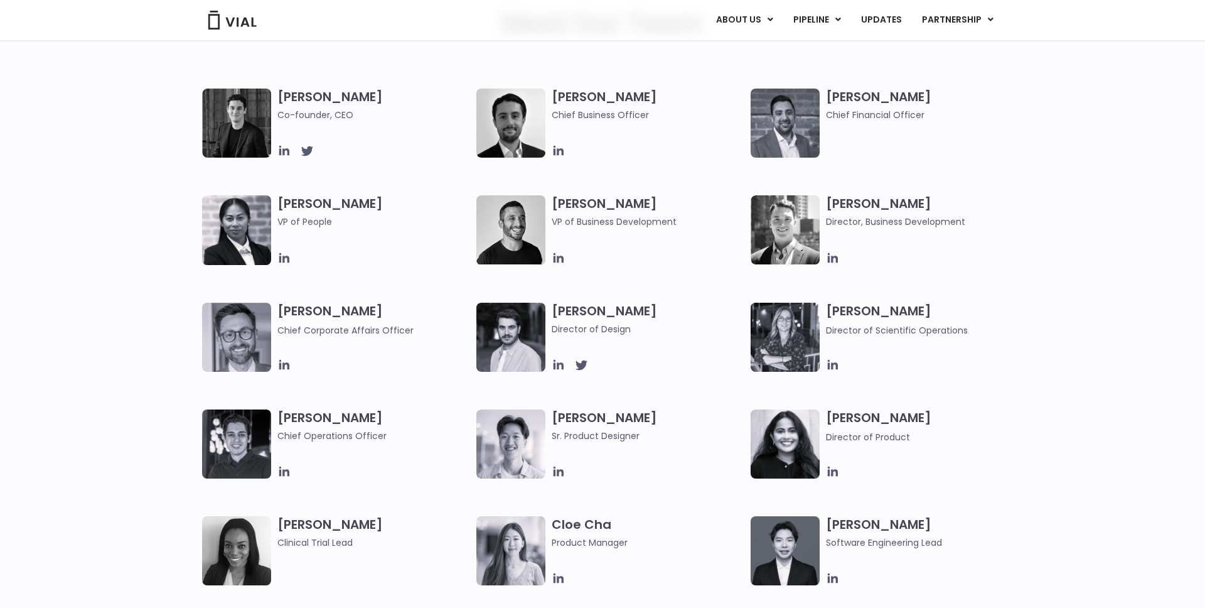
scroll to position [0, 0]
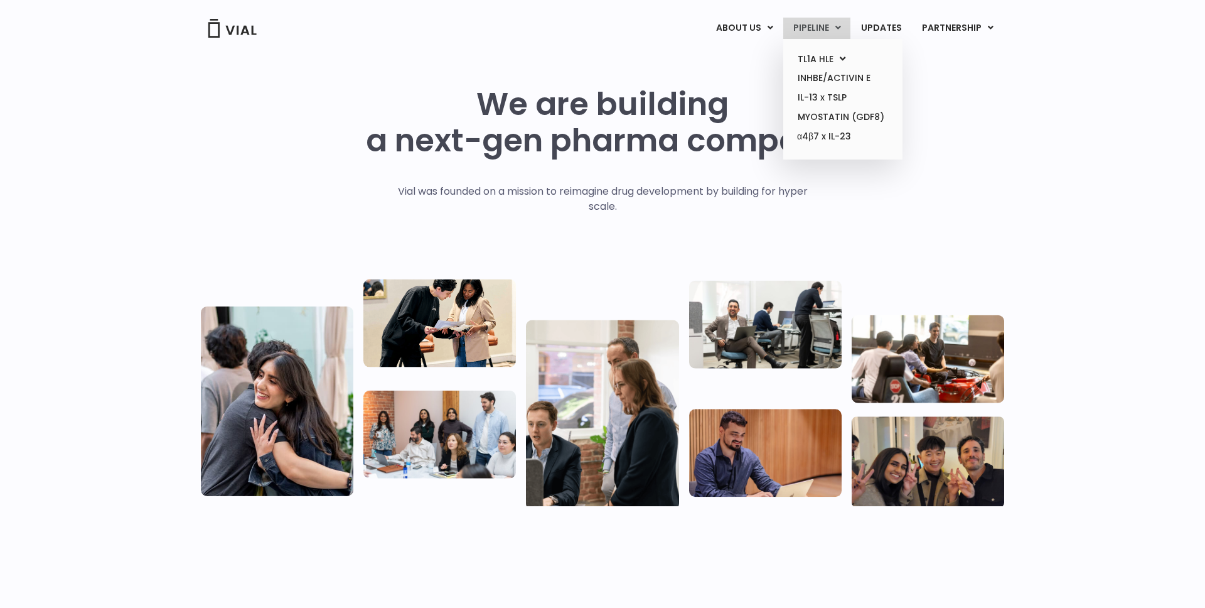
click at [816, 29] on link "PIPELINE" at bounding box center [816, 28] width 67 height 21
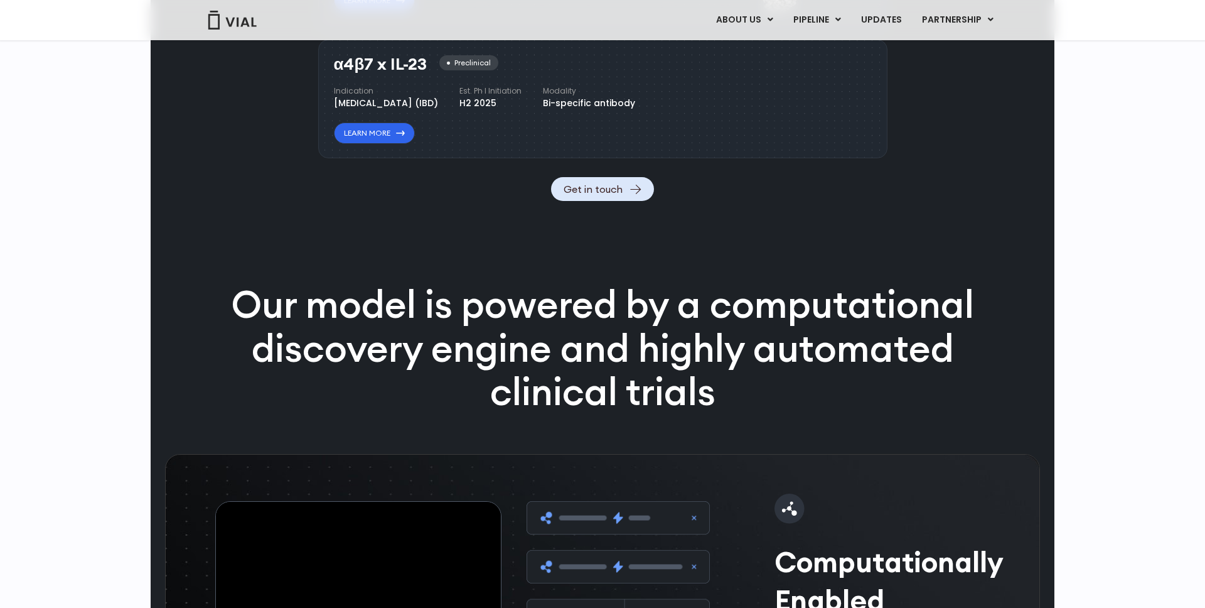
scroll to position [1660, 0]
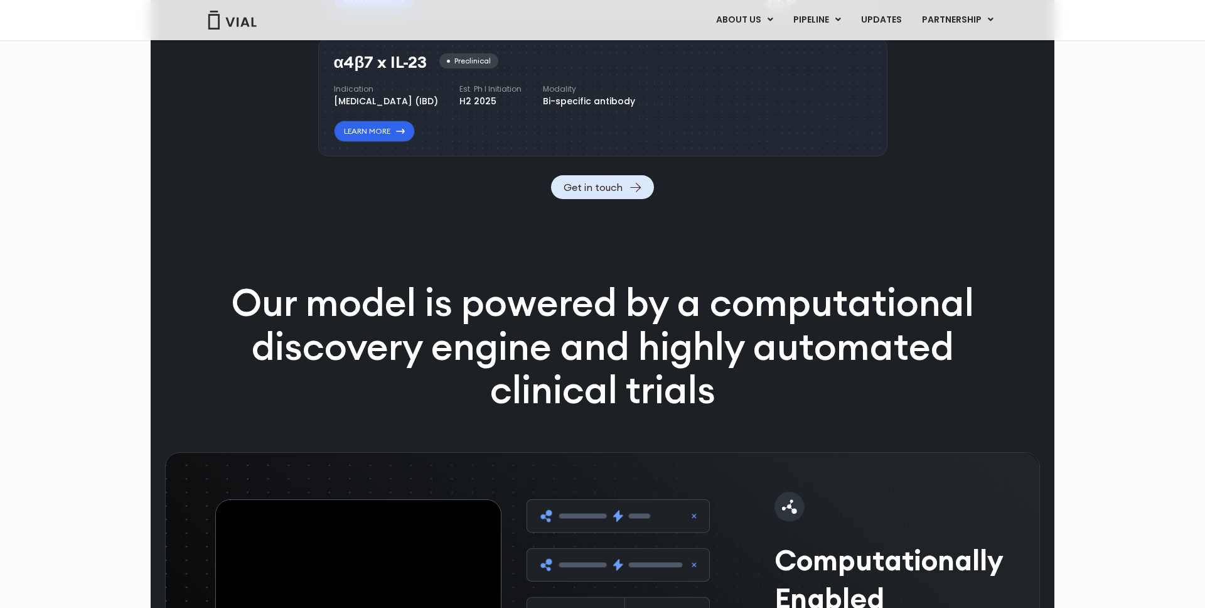
click at [493, 389] on p "Our model is powered by a computational discovery engine and highly automated c…" at bounding box center [602, 346] width 809 height 131
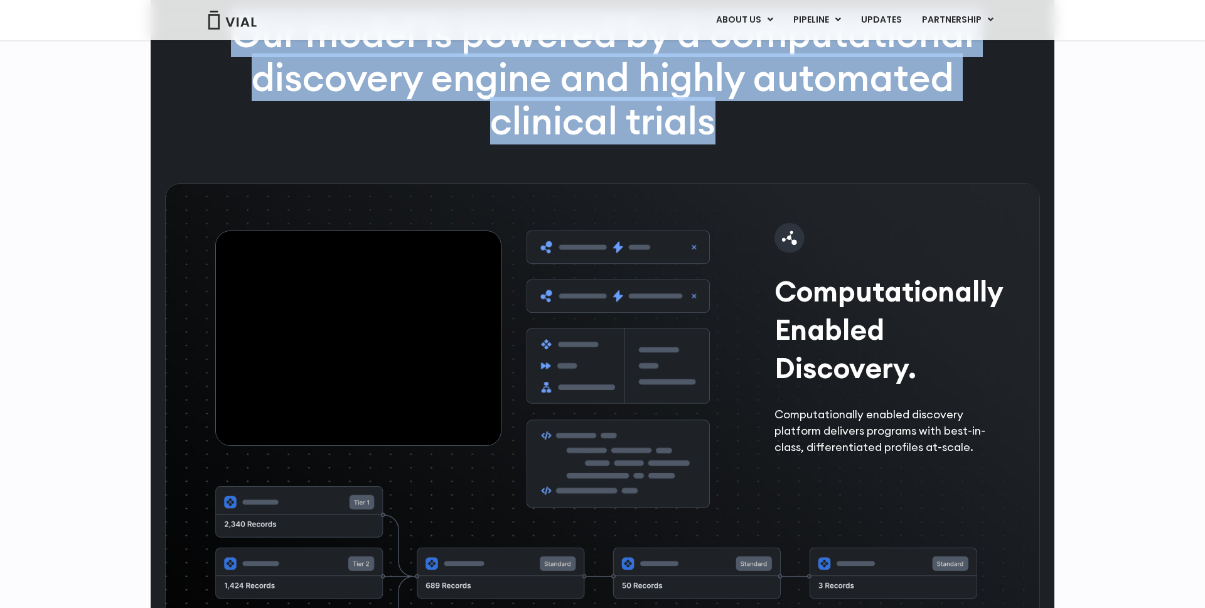
scroll to position [1933, 0]
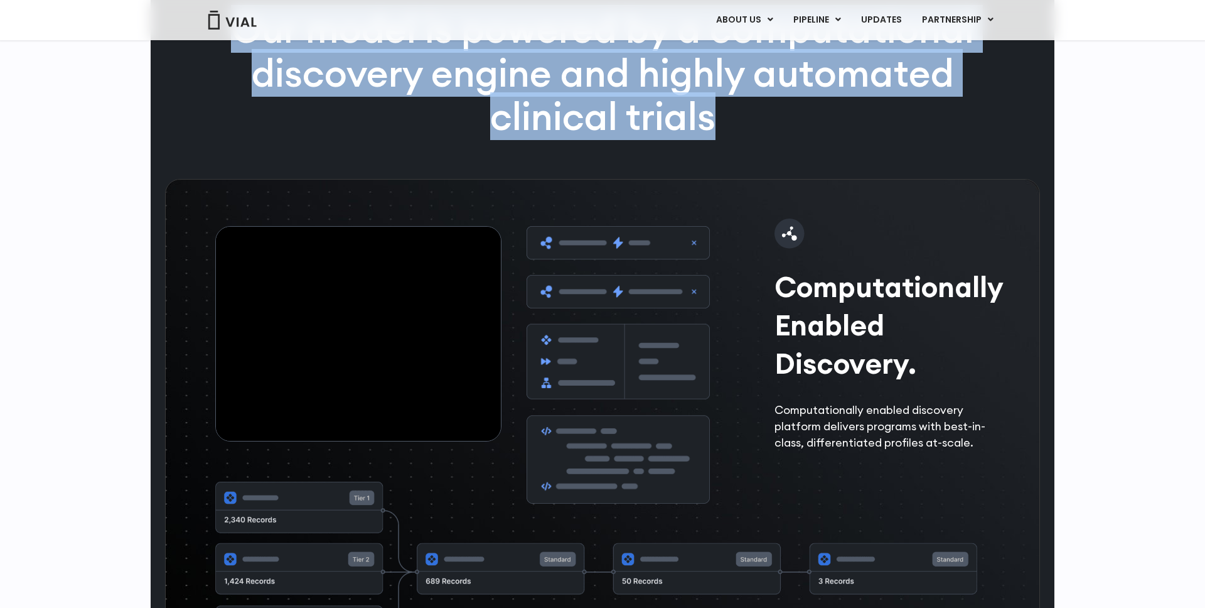
click at [885, 383] on h2 "Computationally Enabled Discovery." at bounding box center [884, 325] width 218 height 116
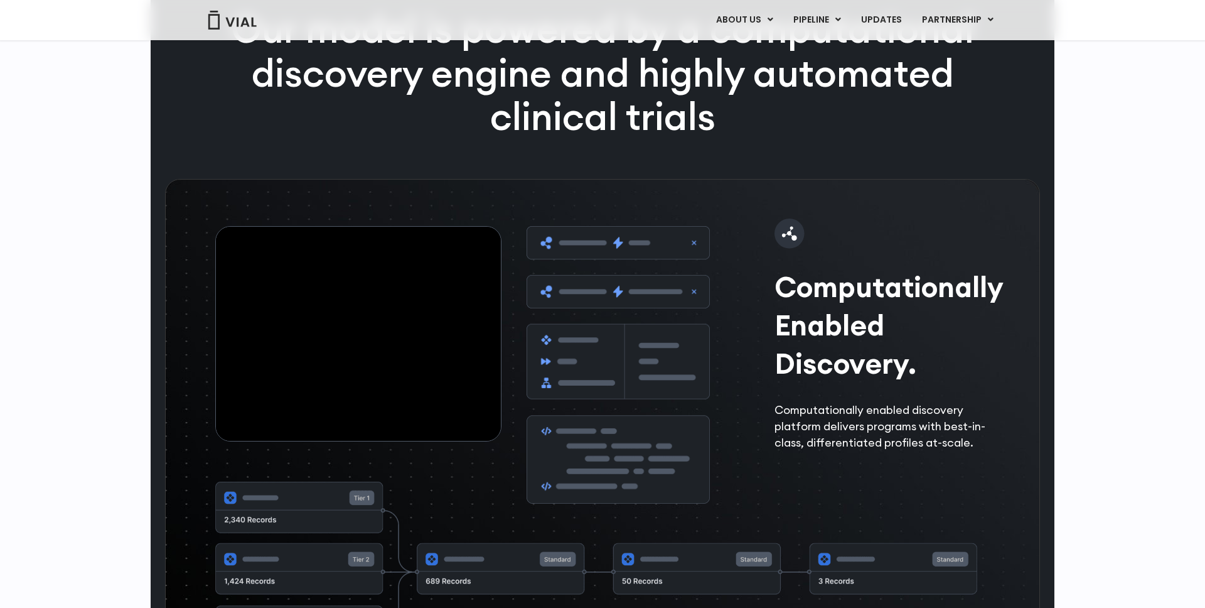
click at [885, 383] on h2 "Computationally Enabled Discovery." at bounding box center [884, 325] width 218 height 116
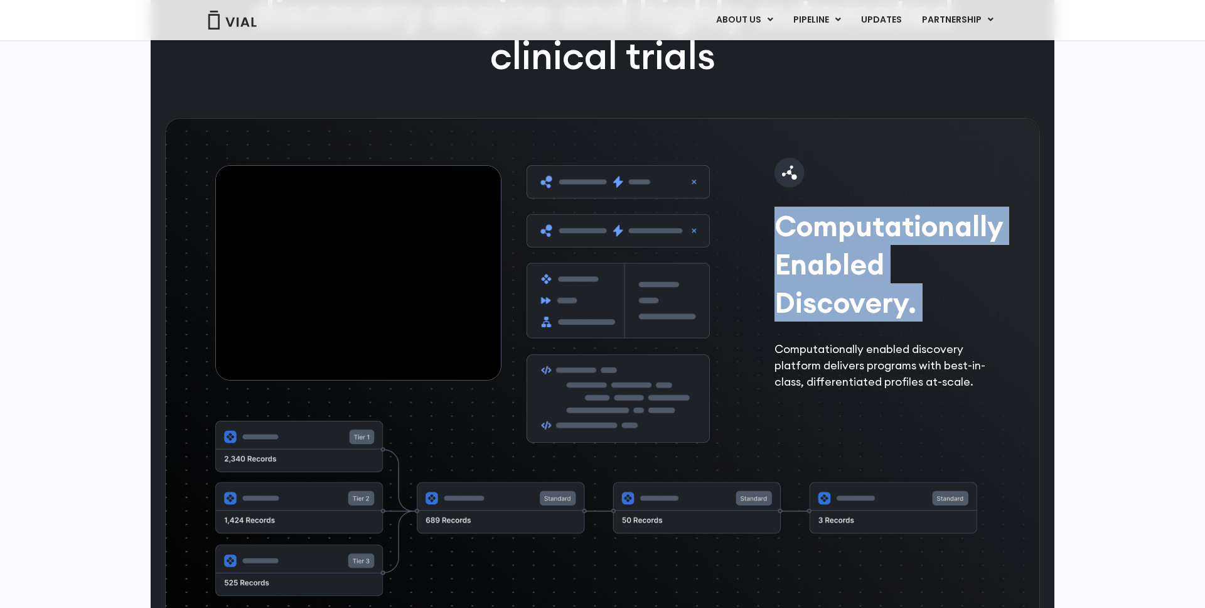
click at [885, 390] on p "Computationally enabled discovery platform delivers programs with best-in-class…" at bounding box center [884, 365] width 218 height 49
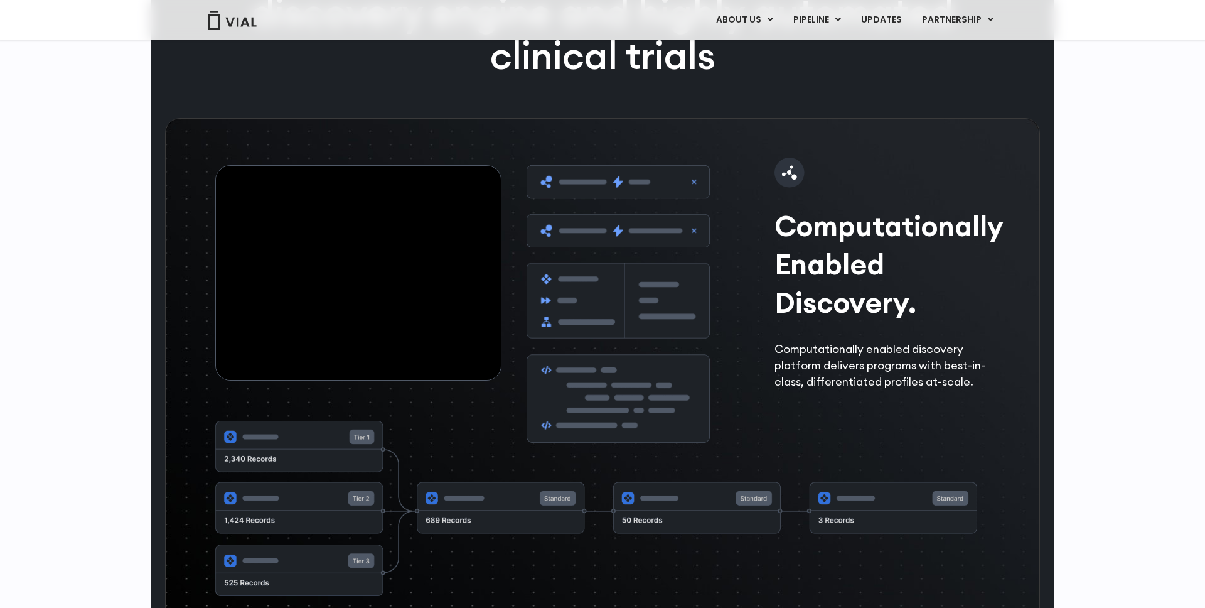
click at [885, 390] on p "Computationally enabled discovery platform delivers programs with best-in-class…" at bounding box center [884, 365] width 218 height 49
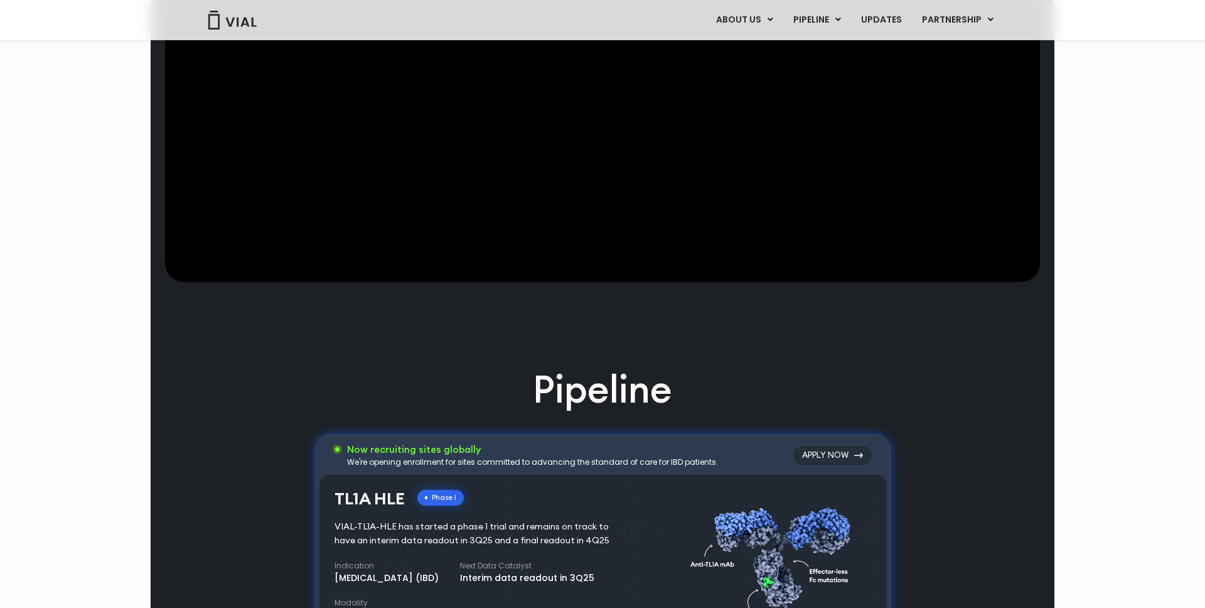
scroll to position [0, 0]
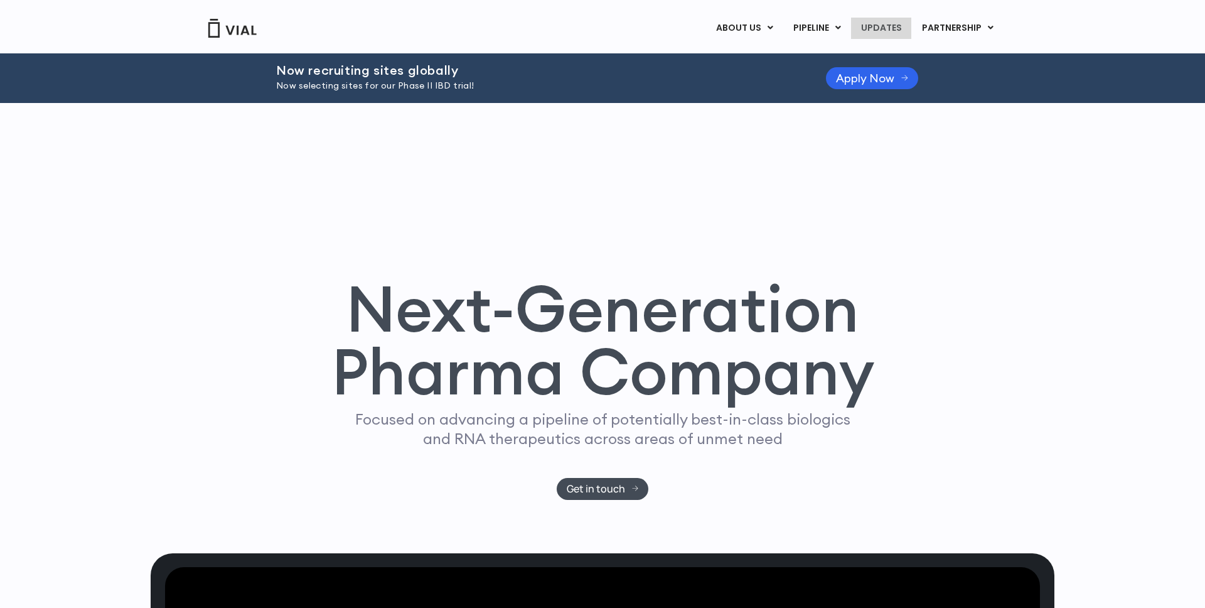
click at [881, 29] on link "UPDATES" at bounding box center [881, 28] width 60 height 21
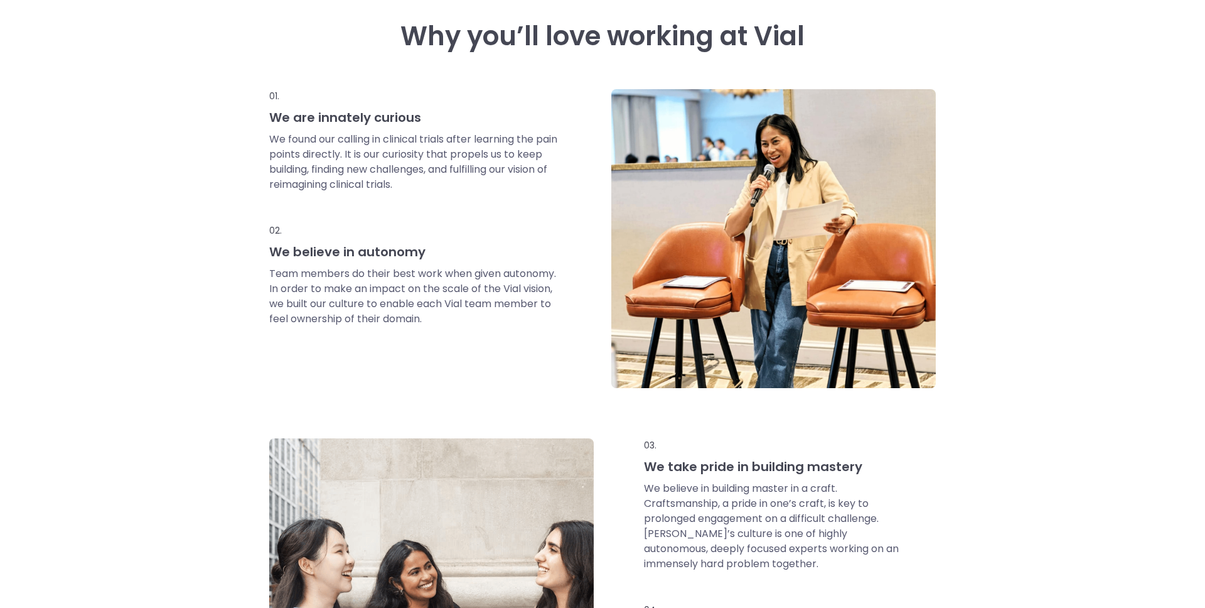
scroll to position [562, 0]
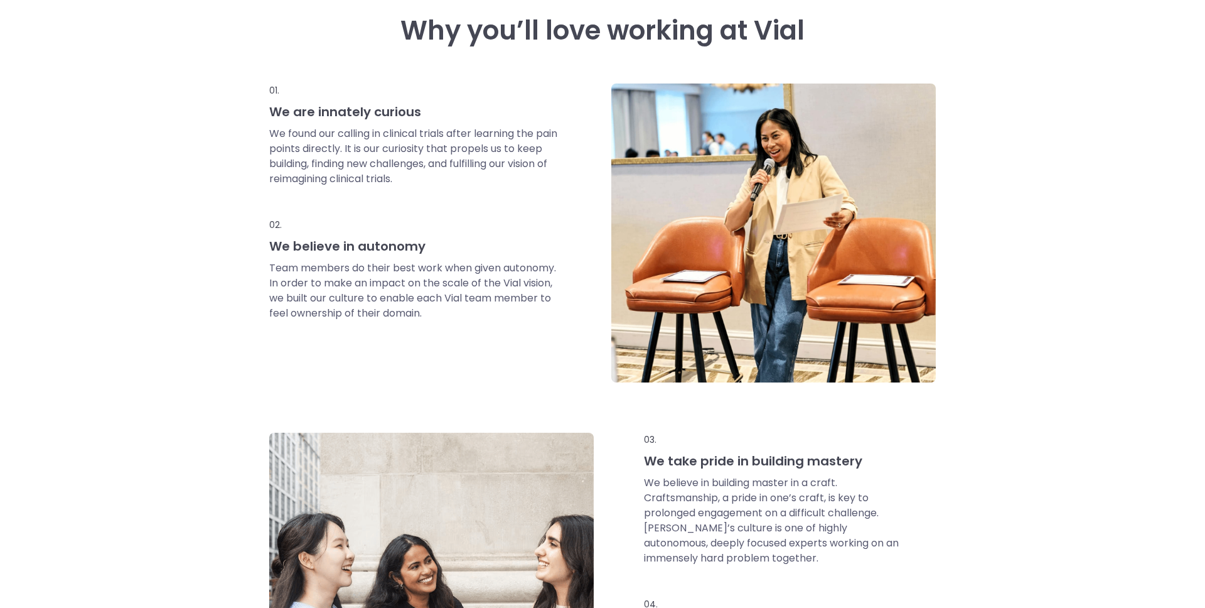
click at [543, 268] on p "Team members do their best work when given autonomy. In order to make an impact…" at bounding box center [414, 291] width 290 height 60
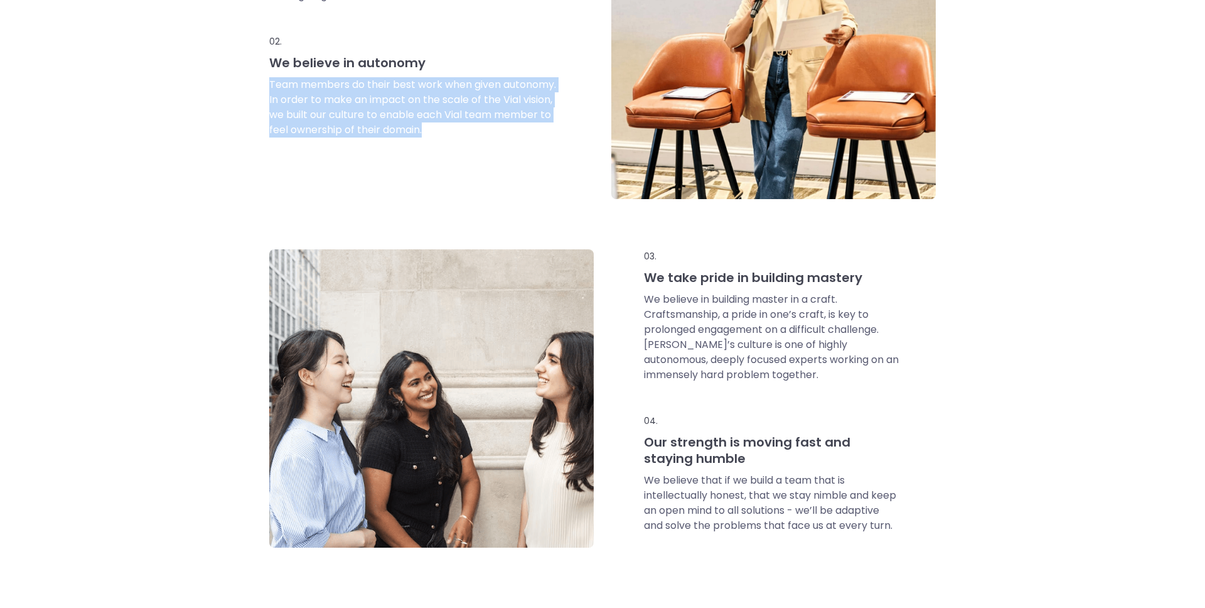
scroll to position [765, 0]
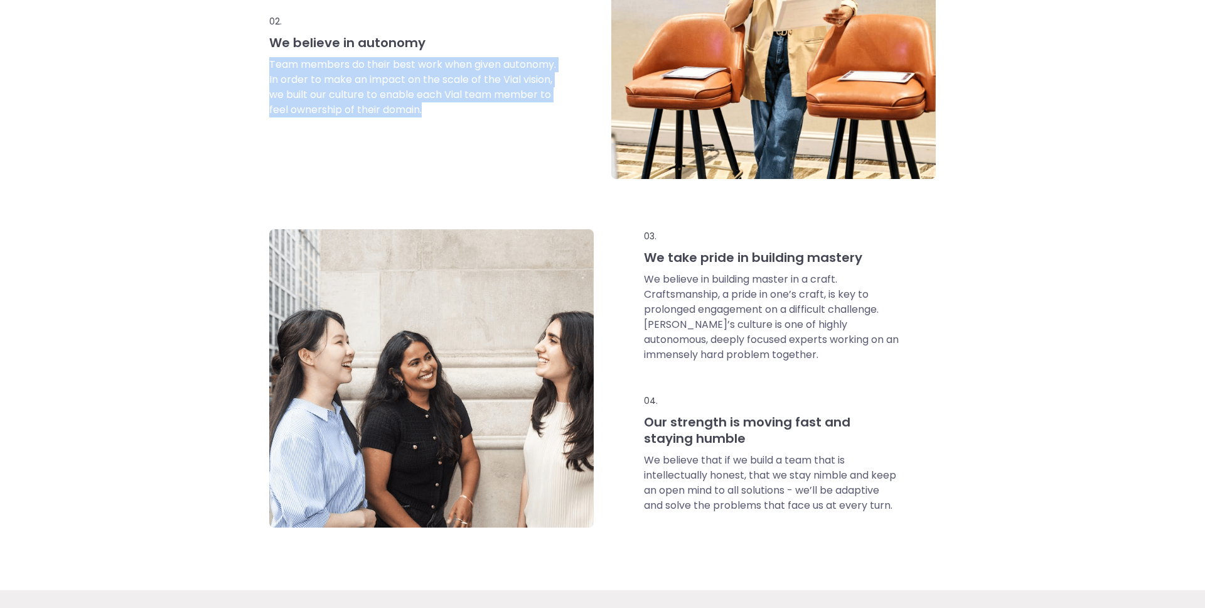
click at [731, 316] on p "We believe in building master in a craft. Craftsmanship, a pride in one’s craft…" at bounding box center [771, 317] width 255 height 90
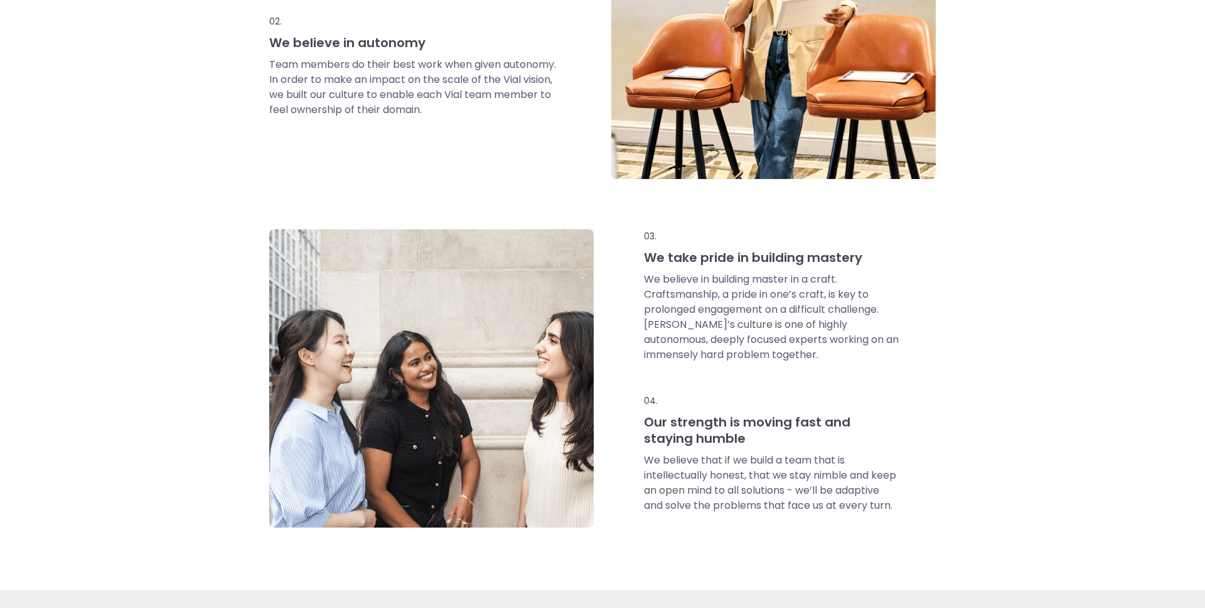
click at [731, 316] on p "We believe in building master in a craft. Craftsmanship, a pride in one’s craft…" at bounding box center [771, 317] width 255 height 90
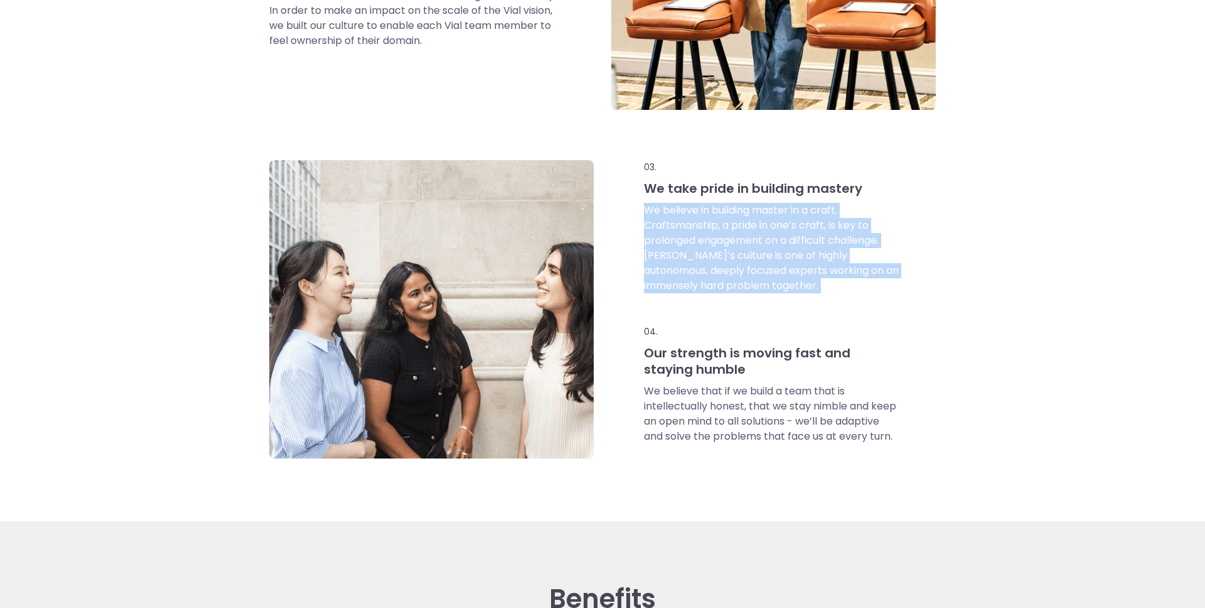
scroll to position [837, 0]
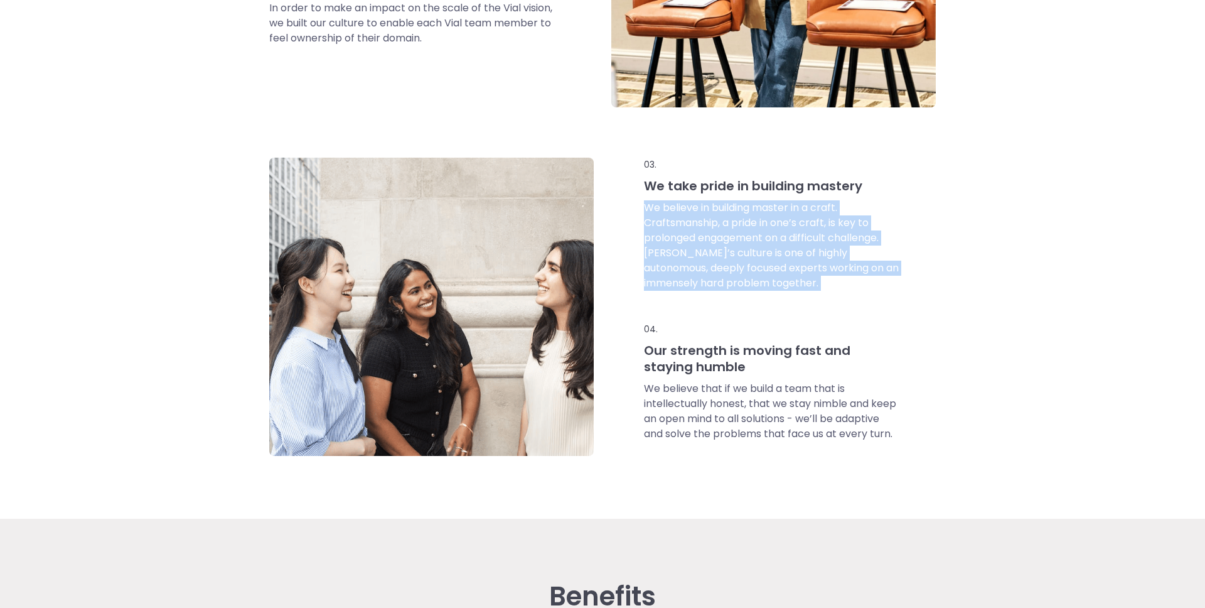
click at [743, 403] on p "We believe that if we build a team that is intellectually honest, that we stay …" at bounding box center [771, 411] width 255 height 60
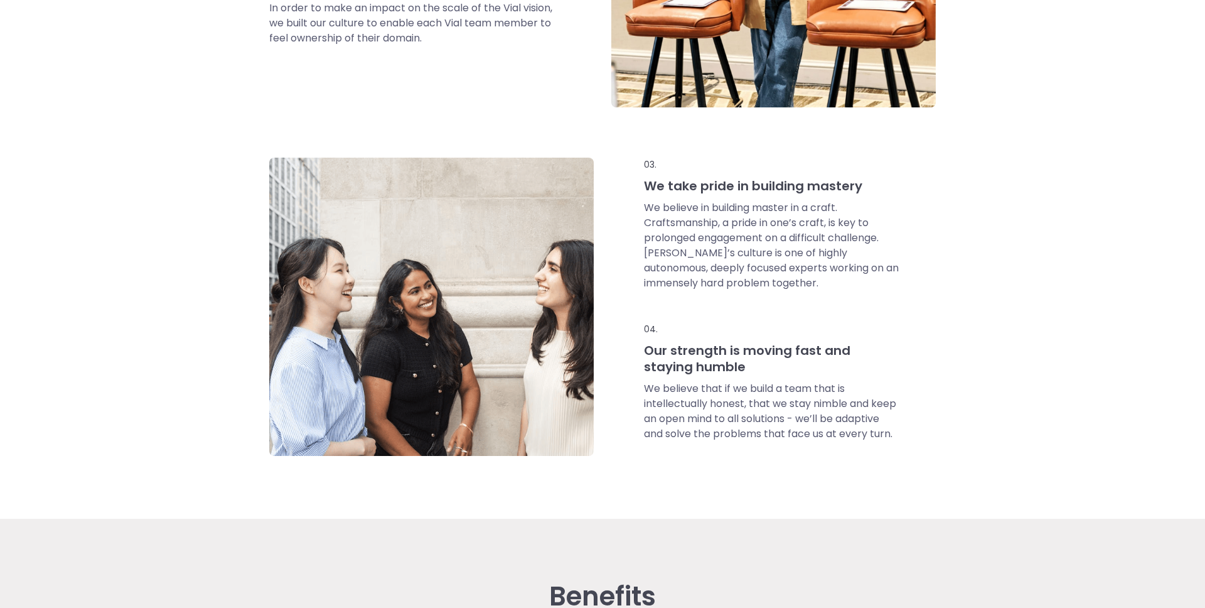
click at [743, 403] on p "We believe that if we build a team that is intellectually honest, that we stay …" at bounding box center [771, 411] width 255 height 60
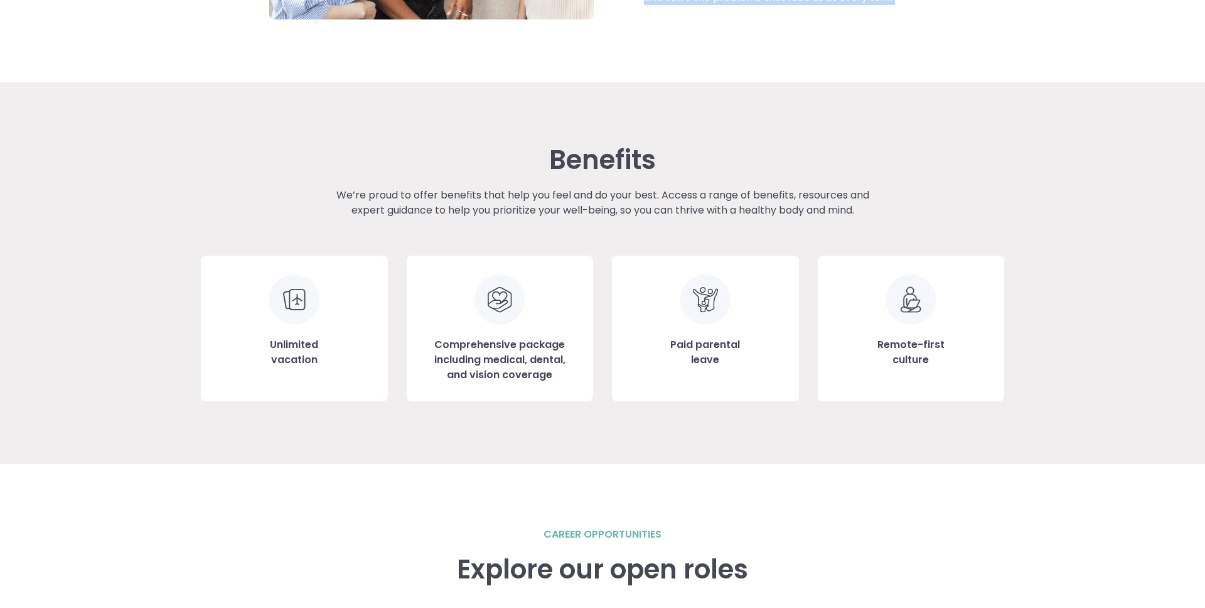
scroll to position [1274, 0]
click at [505, 358] on h3 "Comprehensive package including medical, dental, and vision coverage" at bounding box center [500, 358] width 149 height 45
click at [533, 371] on h3 "Comprehensive package including medical, dental, and vision coverage" at bounding box center [500, 358] width 149 height 45
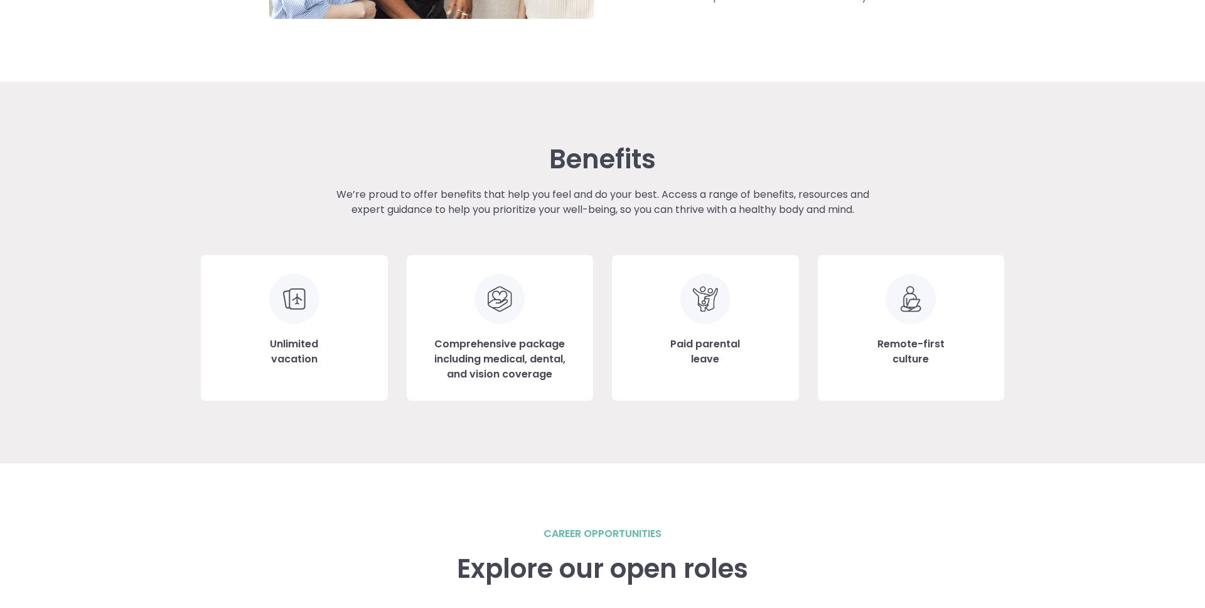
click at [533, 371] on h3 "Comprehensive package including medical, dental, and vision coverage" at bounding box center [500, 358] width 149 height 45
click at [741, 357] on div "Paid parental leave" at bounding box center [705, 328] width 187 height 146
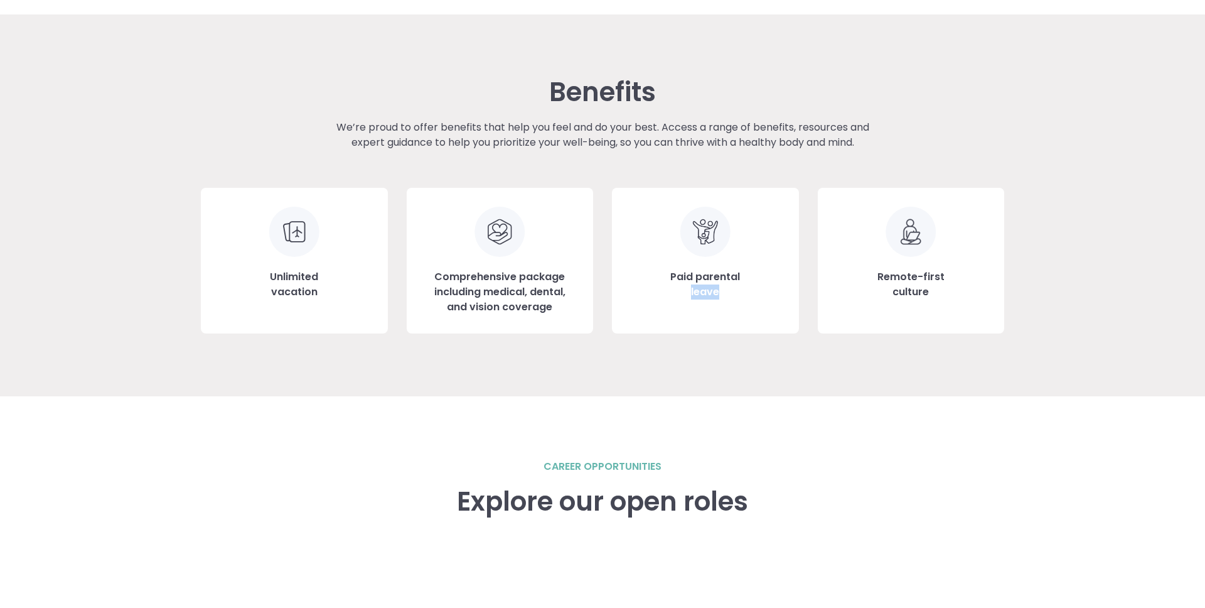
scroll to position [1352, 0]
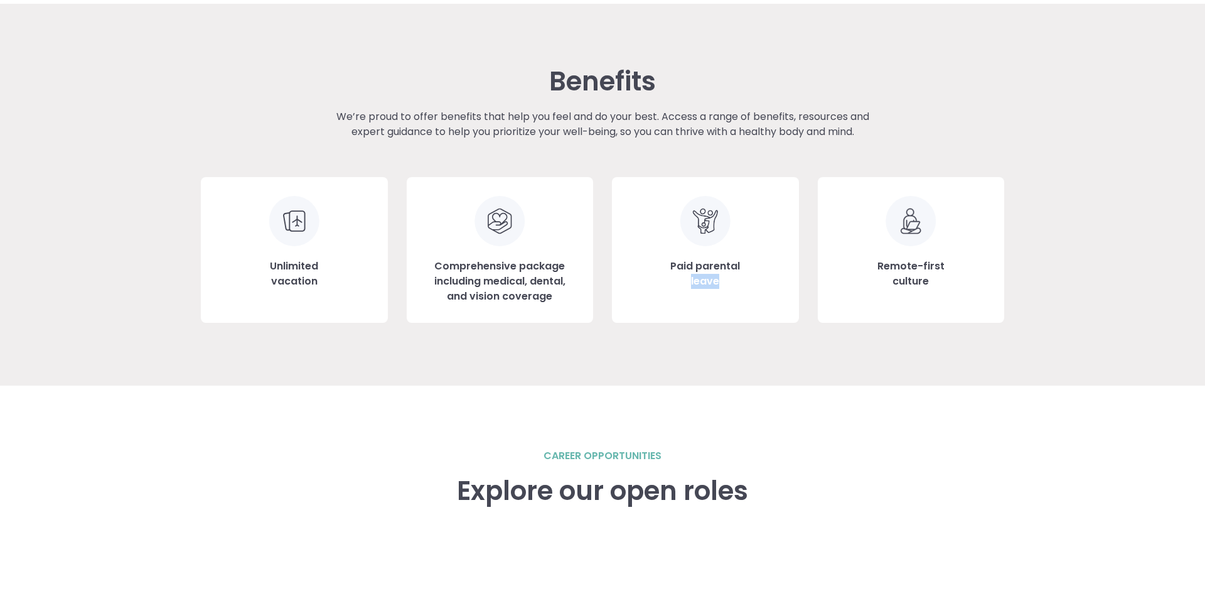
click at [922, 250] on div "Remote-first culture" at bounding box center [911, 250] width 187 height 146
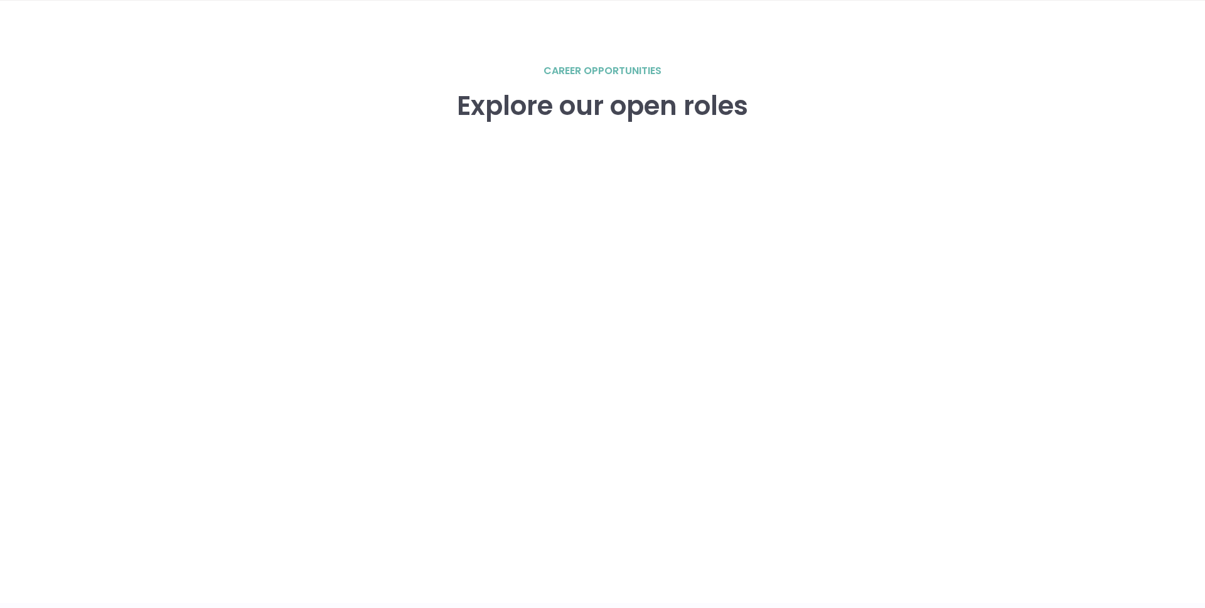
scroll to position [1853, 0]
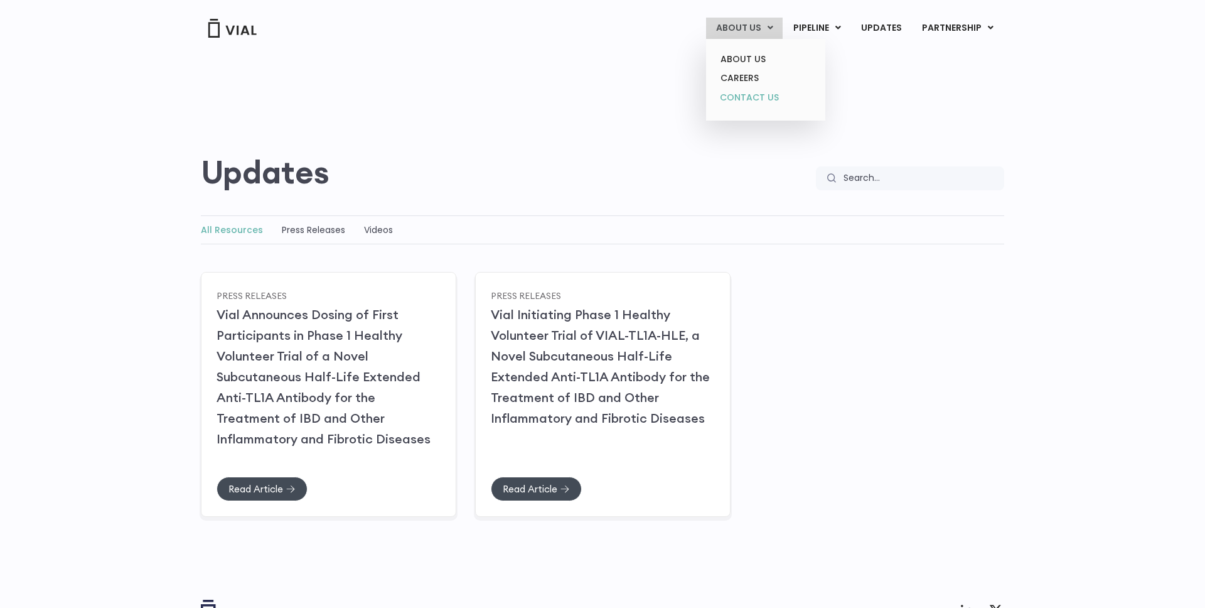
click at [757, 92] on link "CONTACT US" at bounding box center [766, 98] width 110 height 20
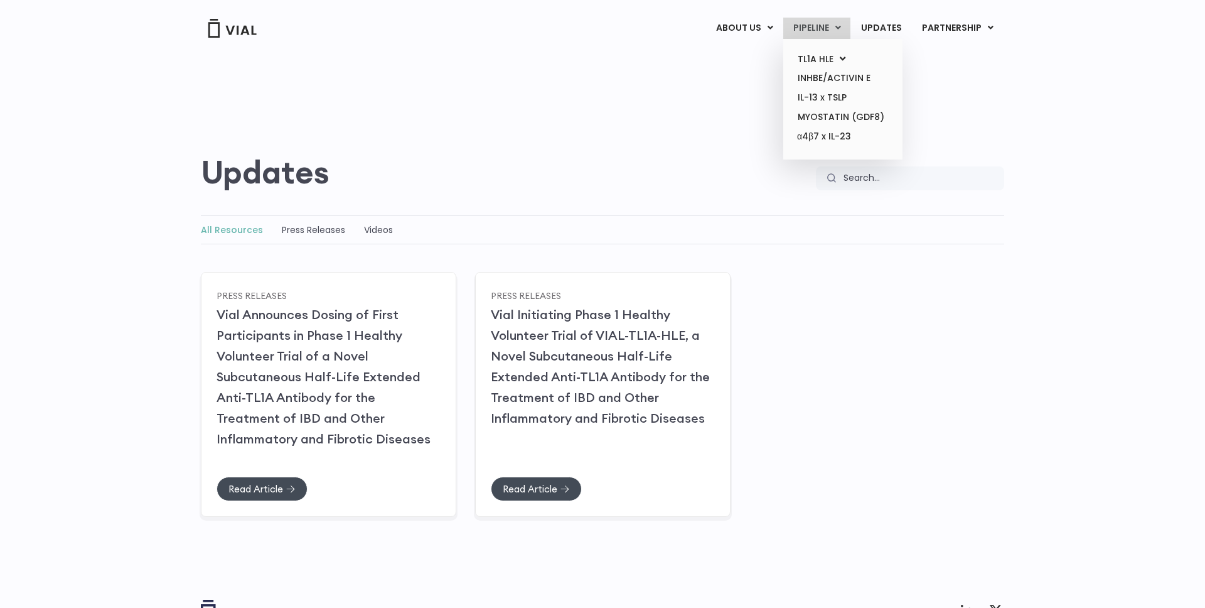
click at [817, 25] on link "PIPELINE" at bounding box center [816, 28] width 67 height 21
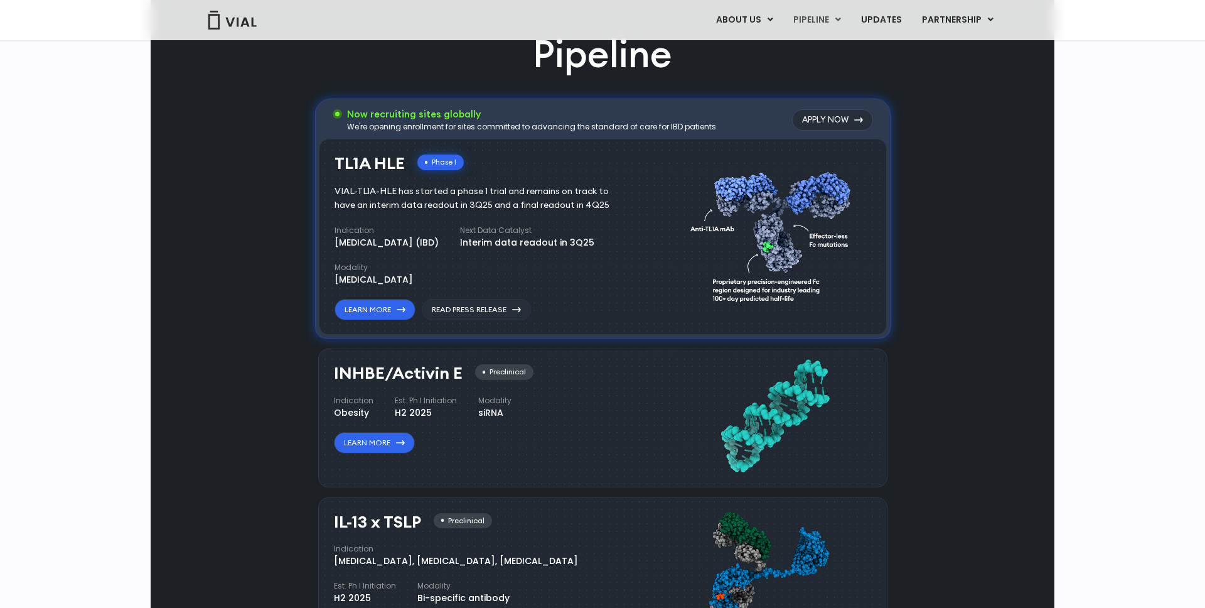
scroll to position [883, 0]
